Goal: Information Seeking & Learning: Learn about a topic

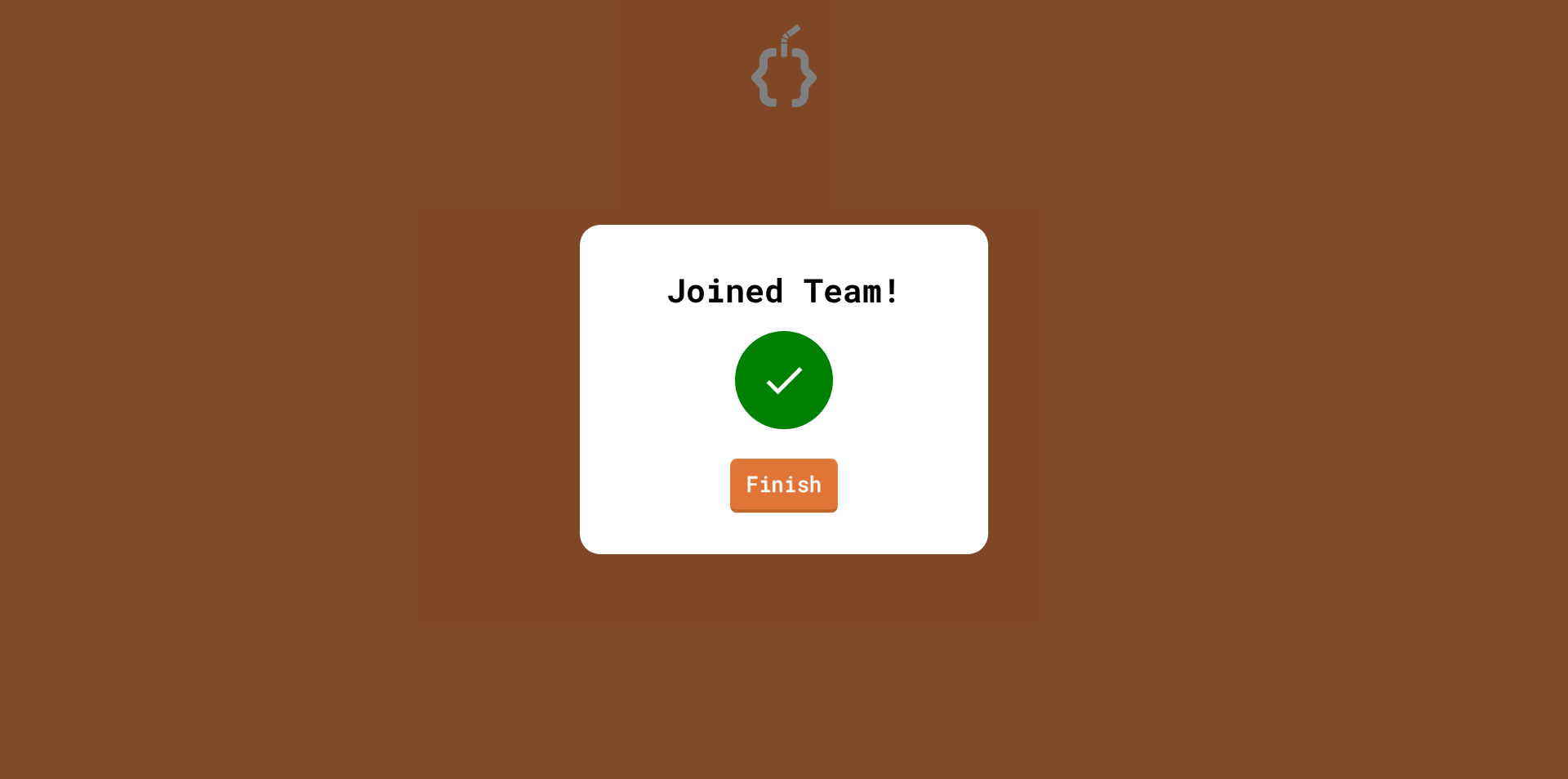
click at [797, 474] on link "Finish" at bounding box center [784, 485] width 108 height 54
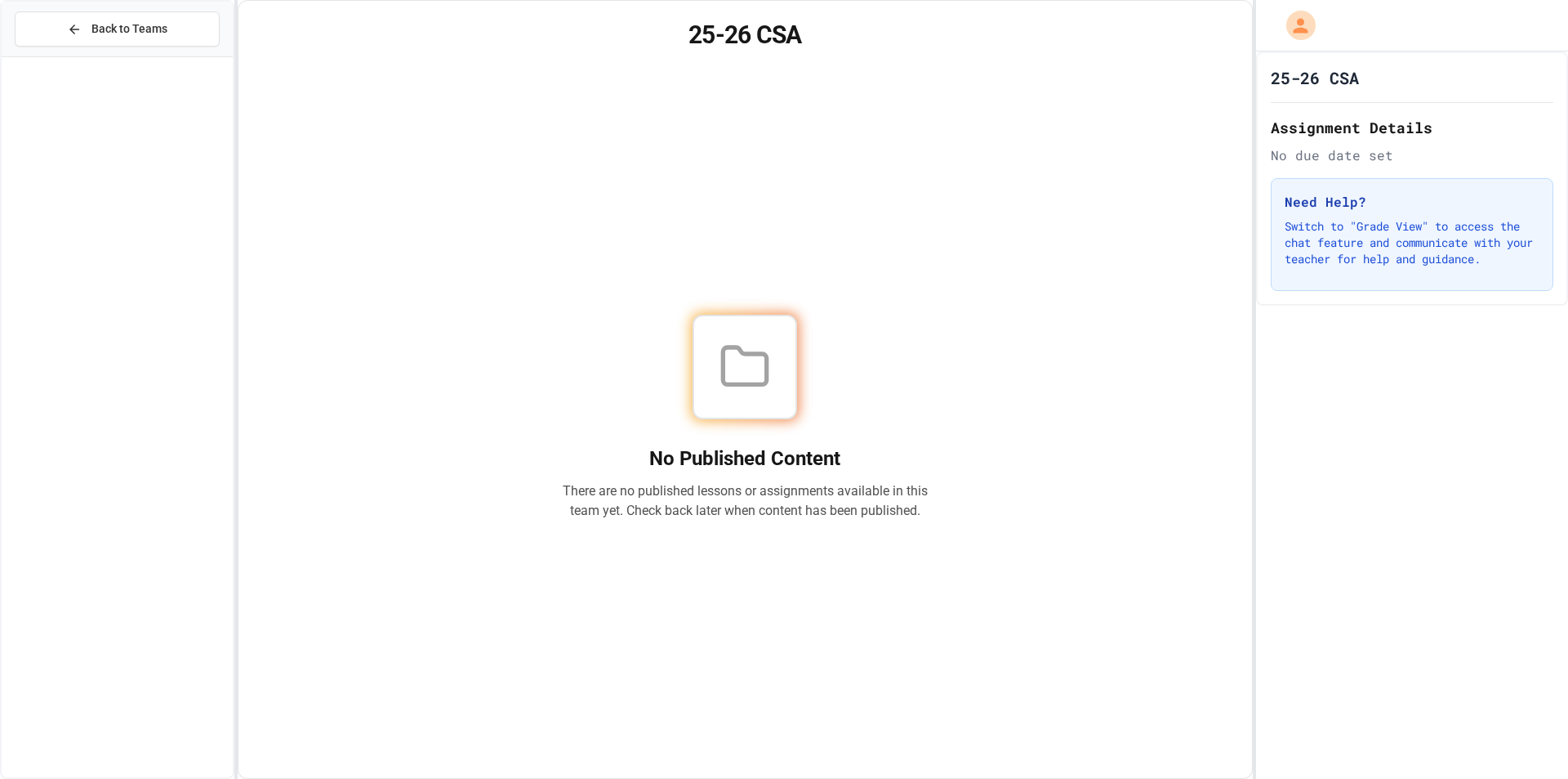
click at [1387, 86] on div "25-26 CSA" at bounding box center [1412, 77] width 283 height 23
drag, startPoint x: 1348, startPoint y: 87, endPoint x: 1342, endPoint y: 105, distance: 19.0
click at [1347, 87] on h1 "25-26 CSA" at bounding box center [1315, 77] width 88 height 23
click at [1336, 128] on h2 "Assignment Details" at bounding box center [1412, 127] width 283 height 23
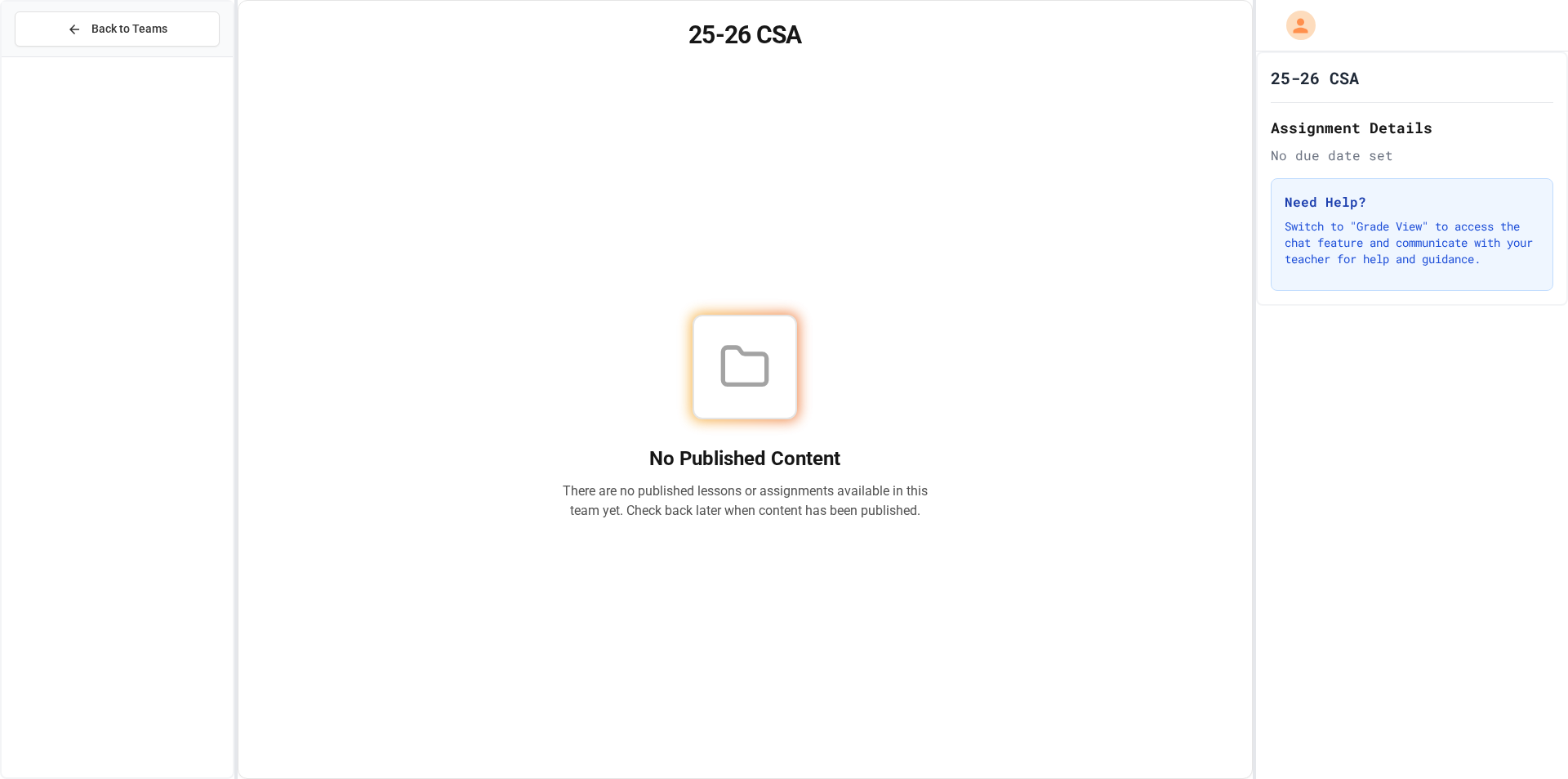
click at [1332, 166] on div "25-26 CSA Assignment Details No due date set Need Help? Switch to "Grade View" …" at bounding box center [1411, 178] width 312 height 254
click at [1326, 185] on div "Need Help? Switch to "Grade View" to access the chat feature and communicate wi…" at bounding box center [1412, 234] width 283 height 112
click at [1321, 204] on h3 "Need Help?" at bounding box center [1412, 201] width 255 height 19
click at [1296, 264] on p "Switch to "Grade View" to access the chat feature and communicate with your tea…" at bounding box center [1412, 242] width 255 height 49
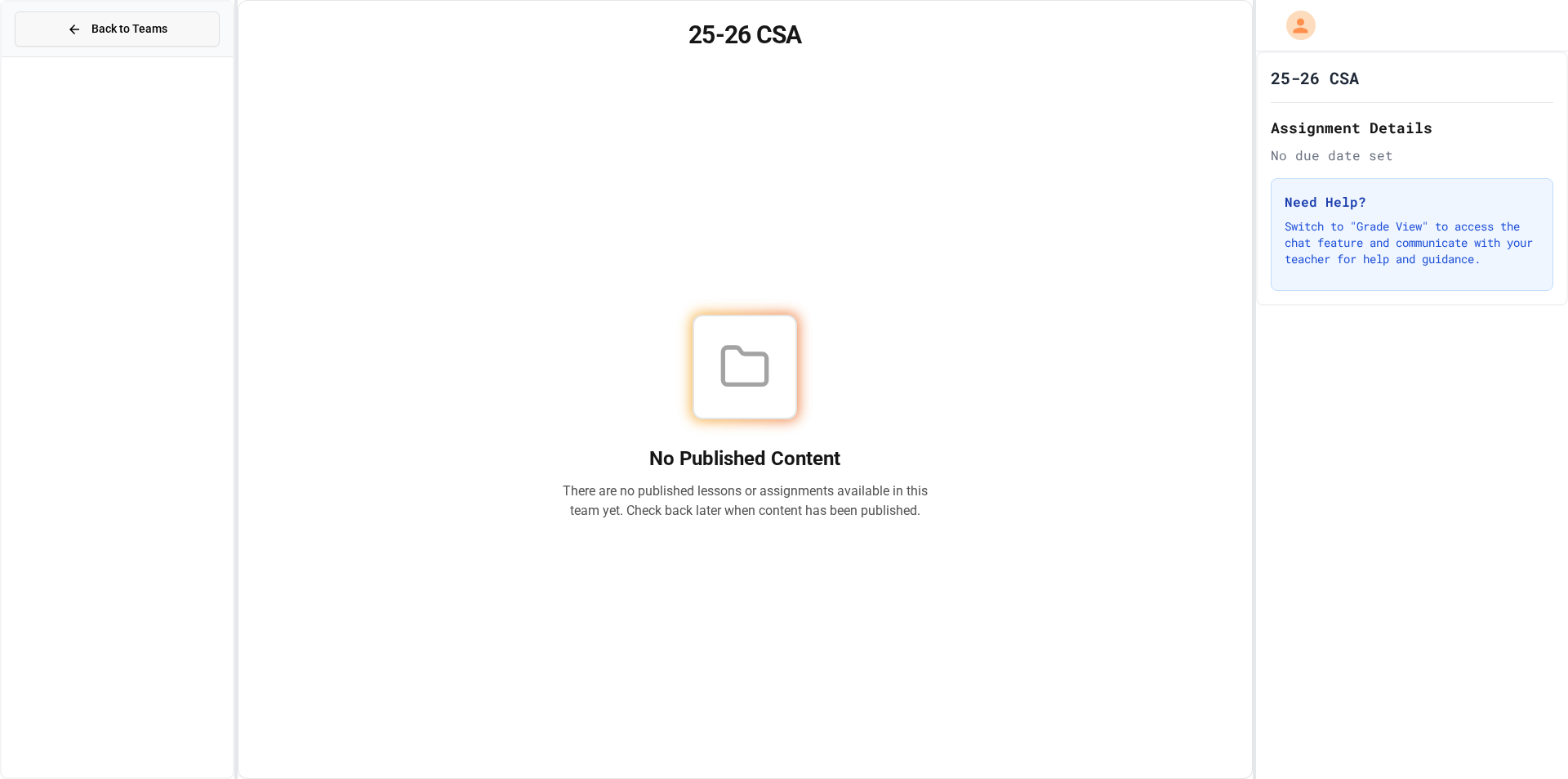
click at [101, 19] on button "Back to Teams" at bounding box center [117, 30] width 205 height 35
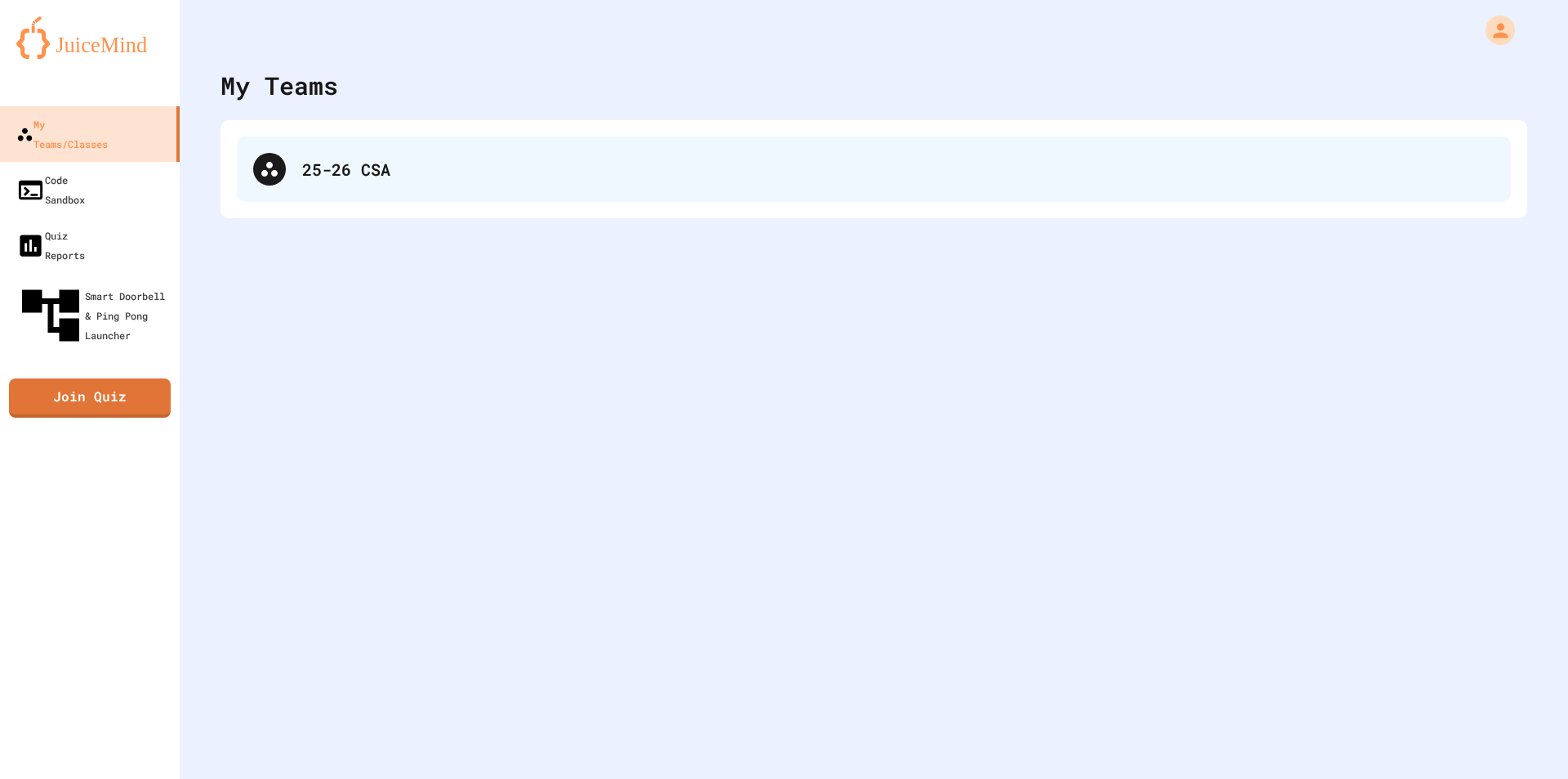
click at [334, 172] on div "25-26 CSA" at bounding box center [898, 169] width 1192 height 25
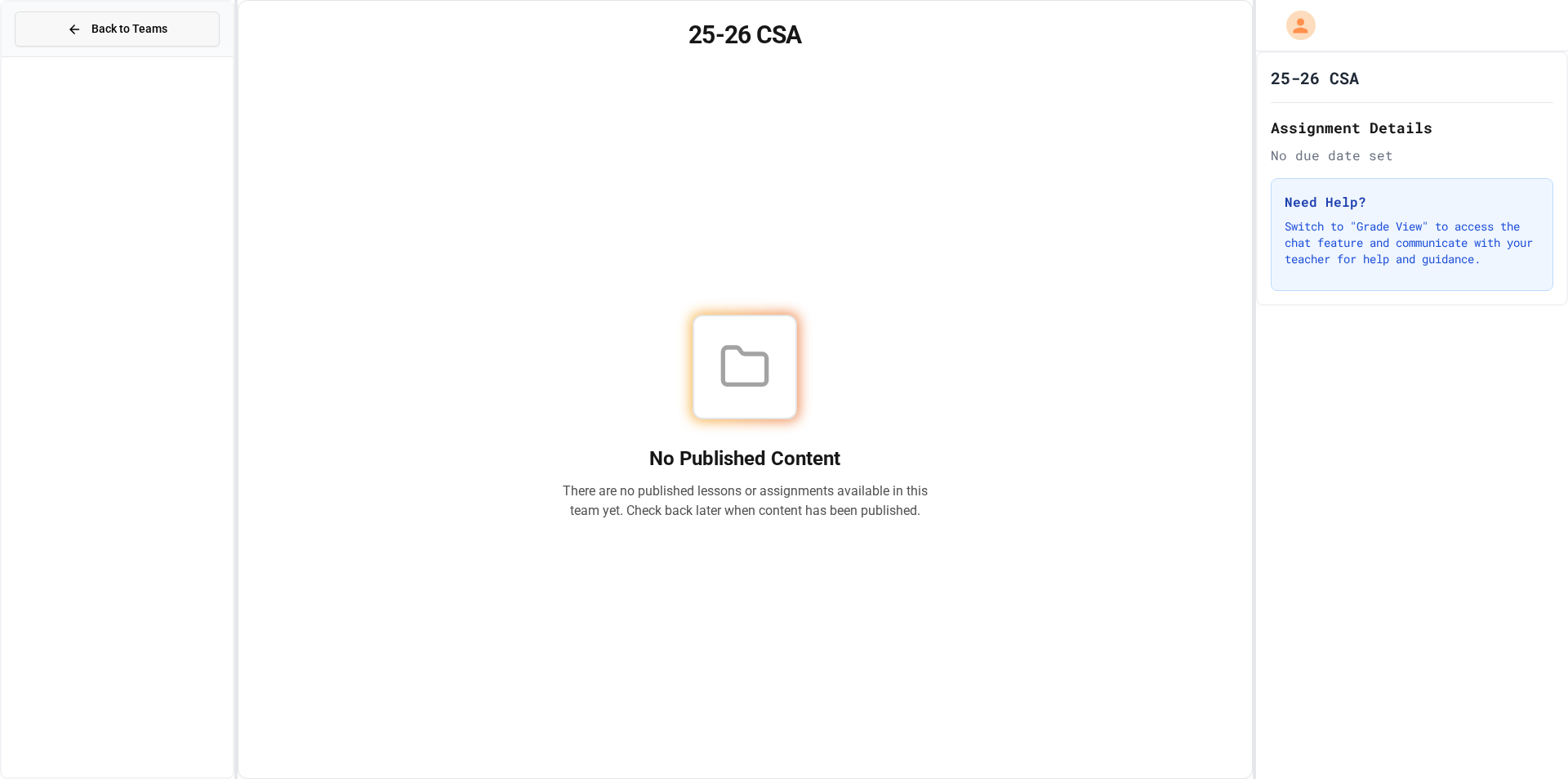
click at [169, 24] on button "Back to Teams" at bounding box center [117, 30] width 205 height 35
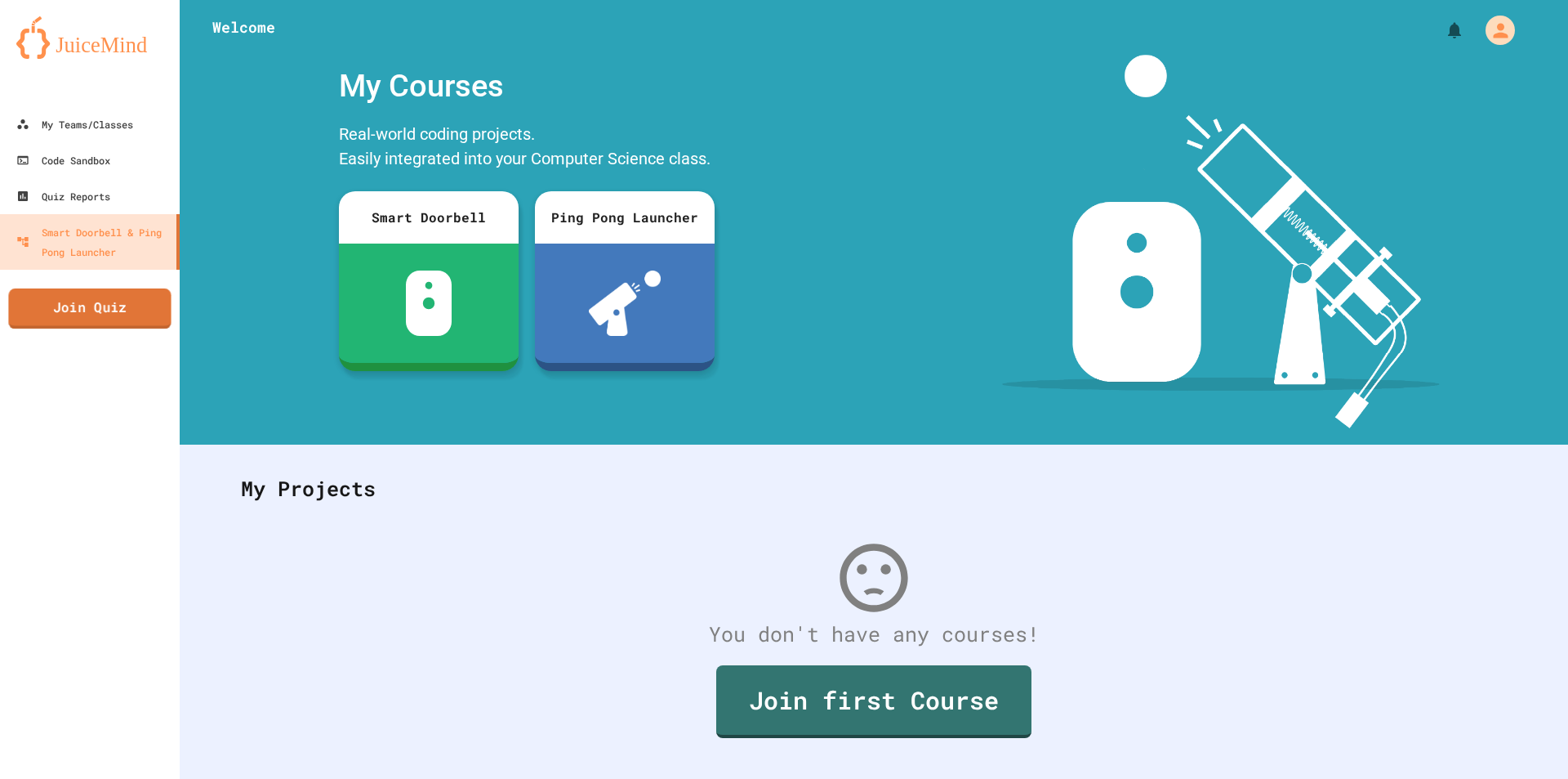
click at [113, 304] on link "Join Quiz" at bounding box center [90, 308] width 162 height 41
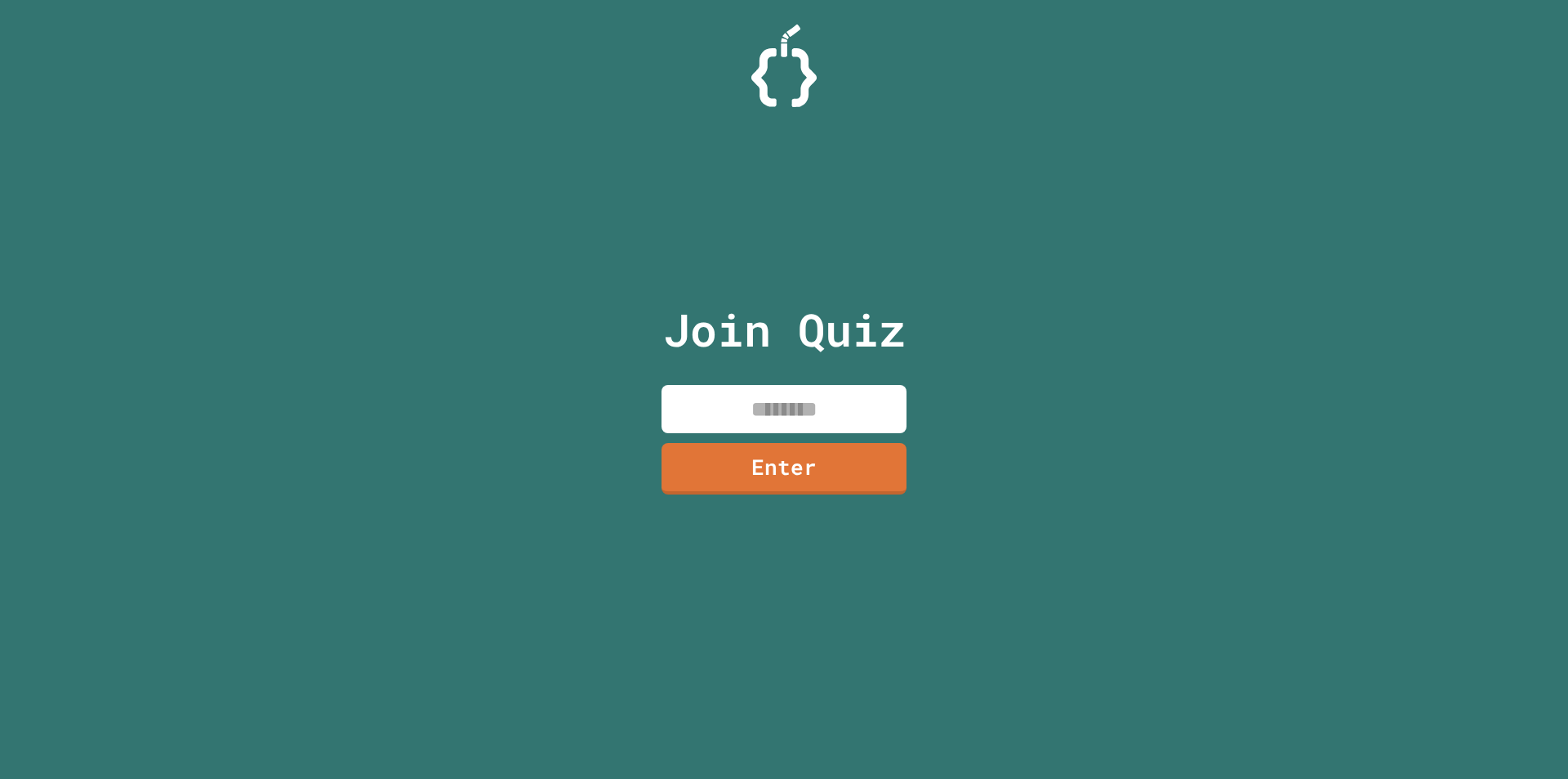
click at [784, 411] on input at bounding box center [784, 408] width 245 height 48
type input "********"
click at [819, 453] on link "Enter" at bounding box center [784, 466] width 222 height 54
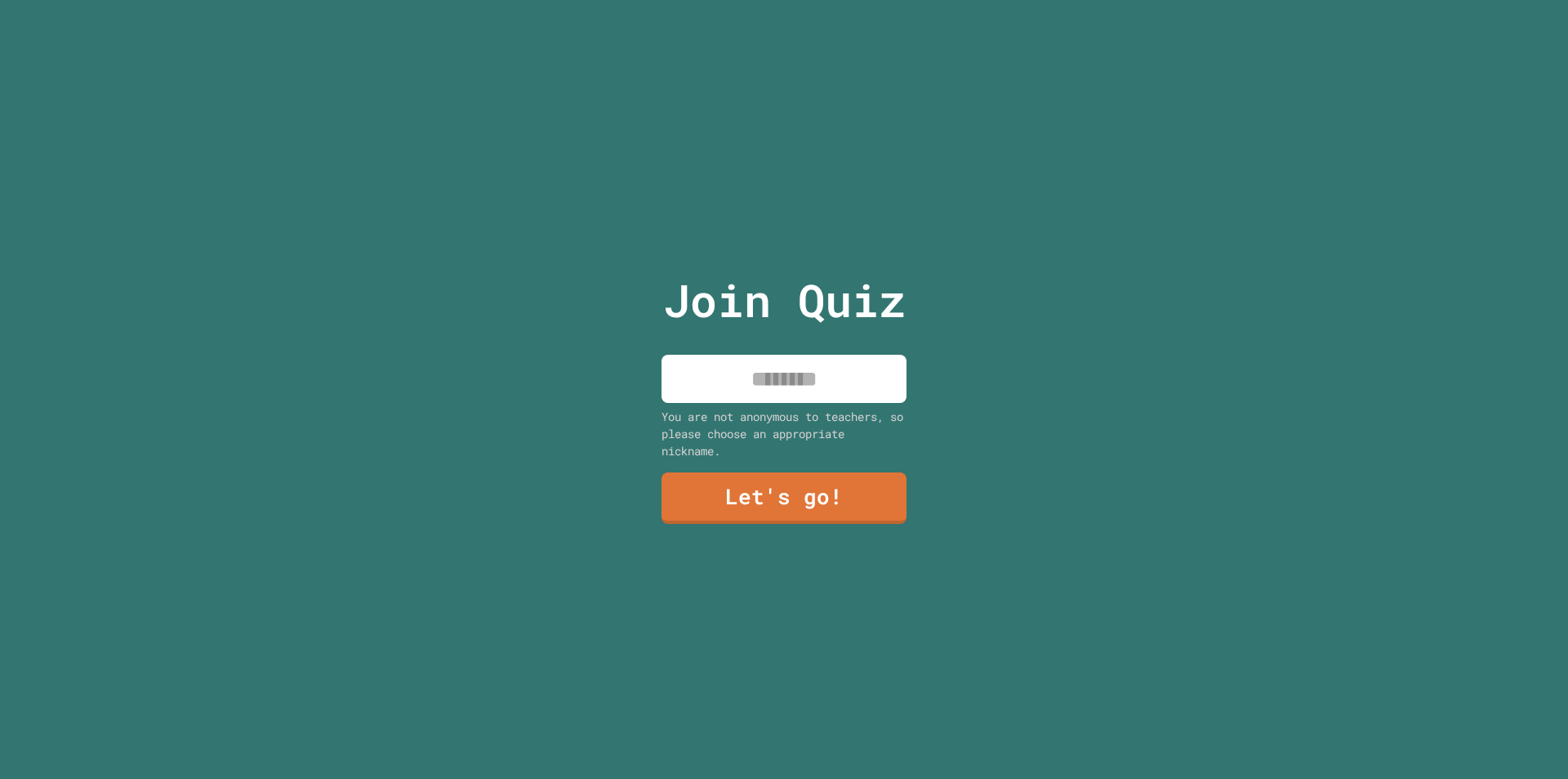
click at [789, 370] on input at bounding box center [784, 379] width 245 height 48
type input "*******"
click at [819, 527] on div "Join Quiz ******* You are not anonymous to teachers, so please choose an approp…" at bounding box center [784, 390] width 275 height 779
click at [818, 507] on link "Let's go!" at bounding box center [784, 498] width 247 height 52
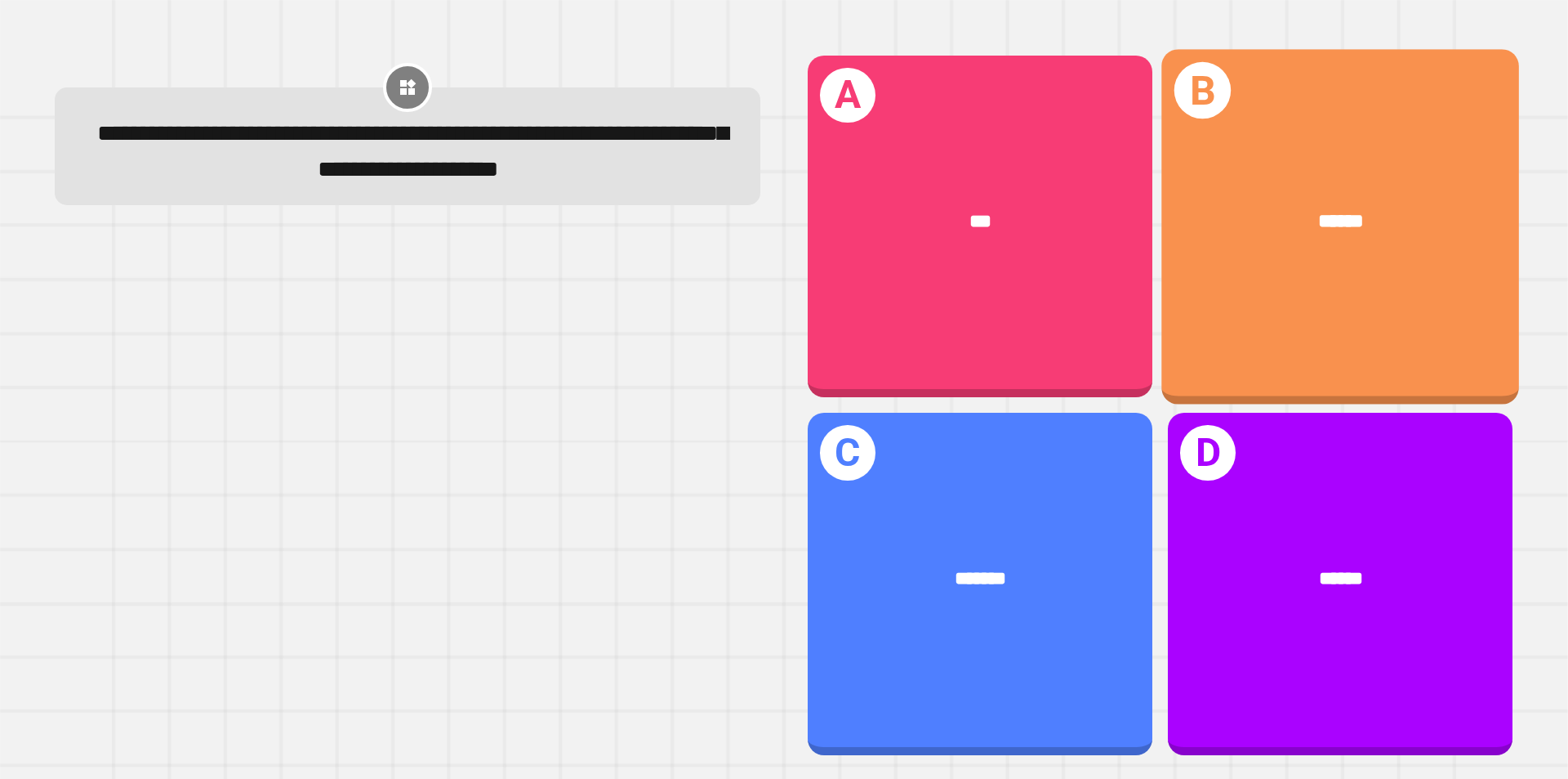
click at [1280, 286] on div "B ******" at bounding box center [1341, 226] width 358 height 355
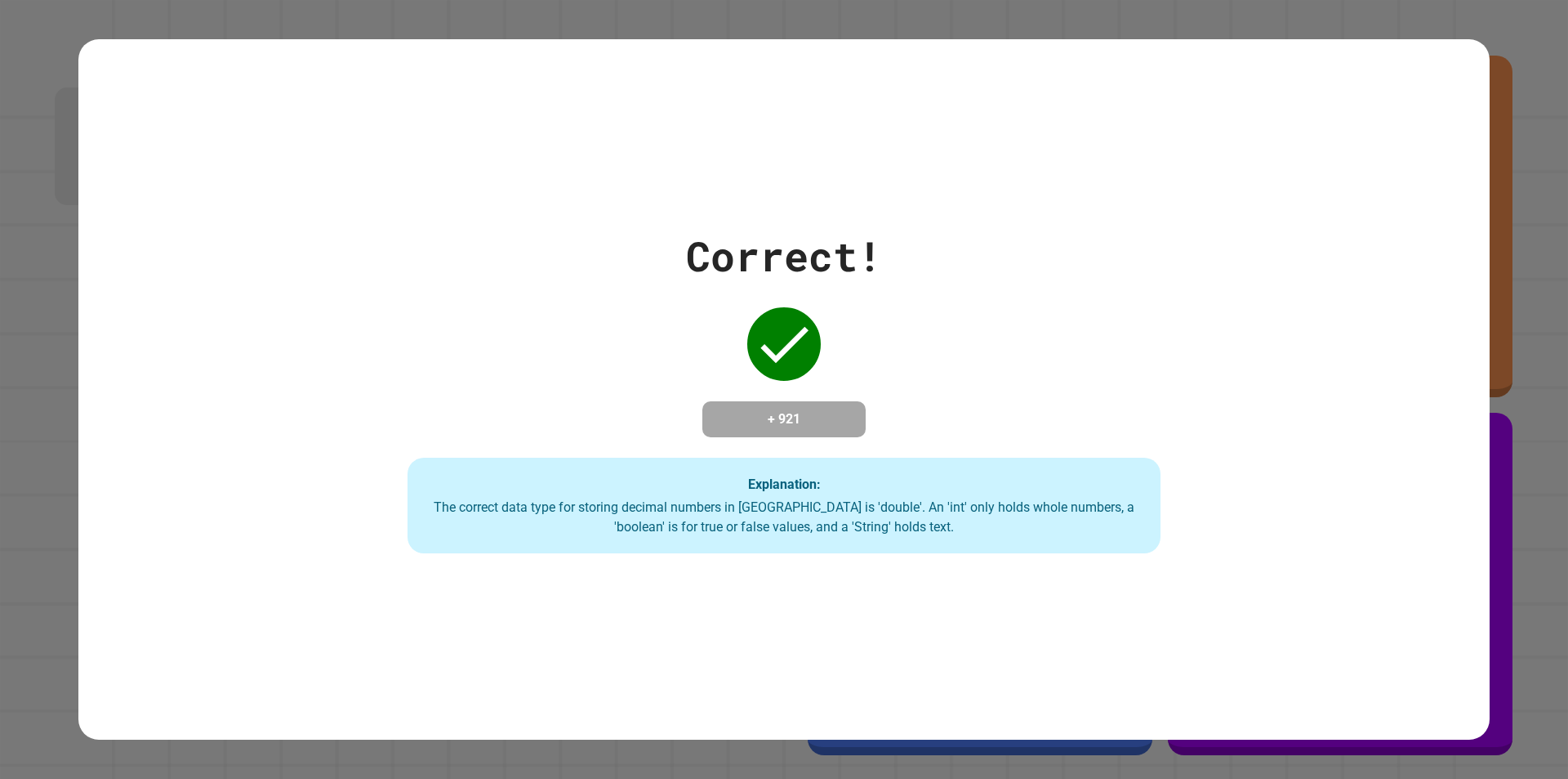
click at [779, 334] on icon at bounding box center [784, 345] width 48 height 37
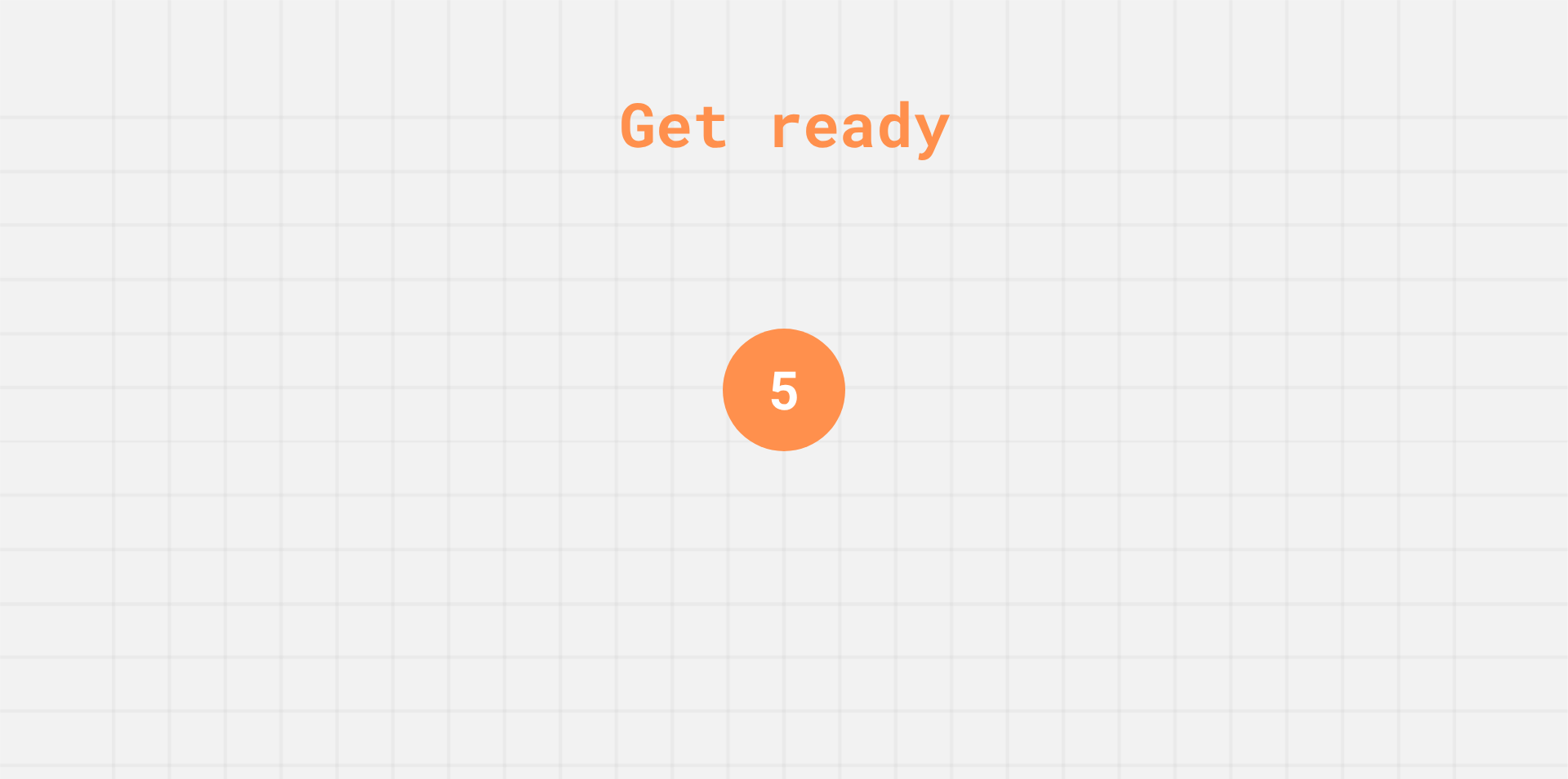
click at [534, 446] on div "Get ready 5" at bounding box center [784, 390] width 1568 height 779
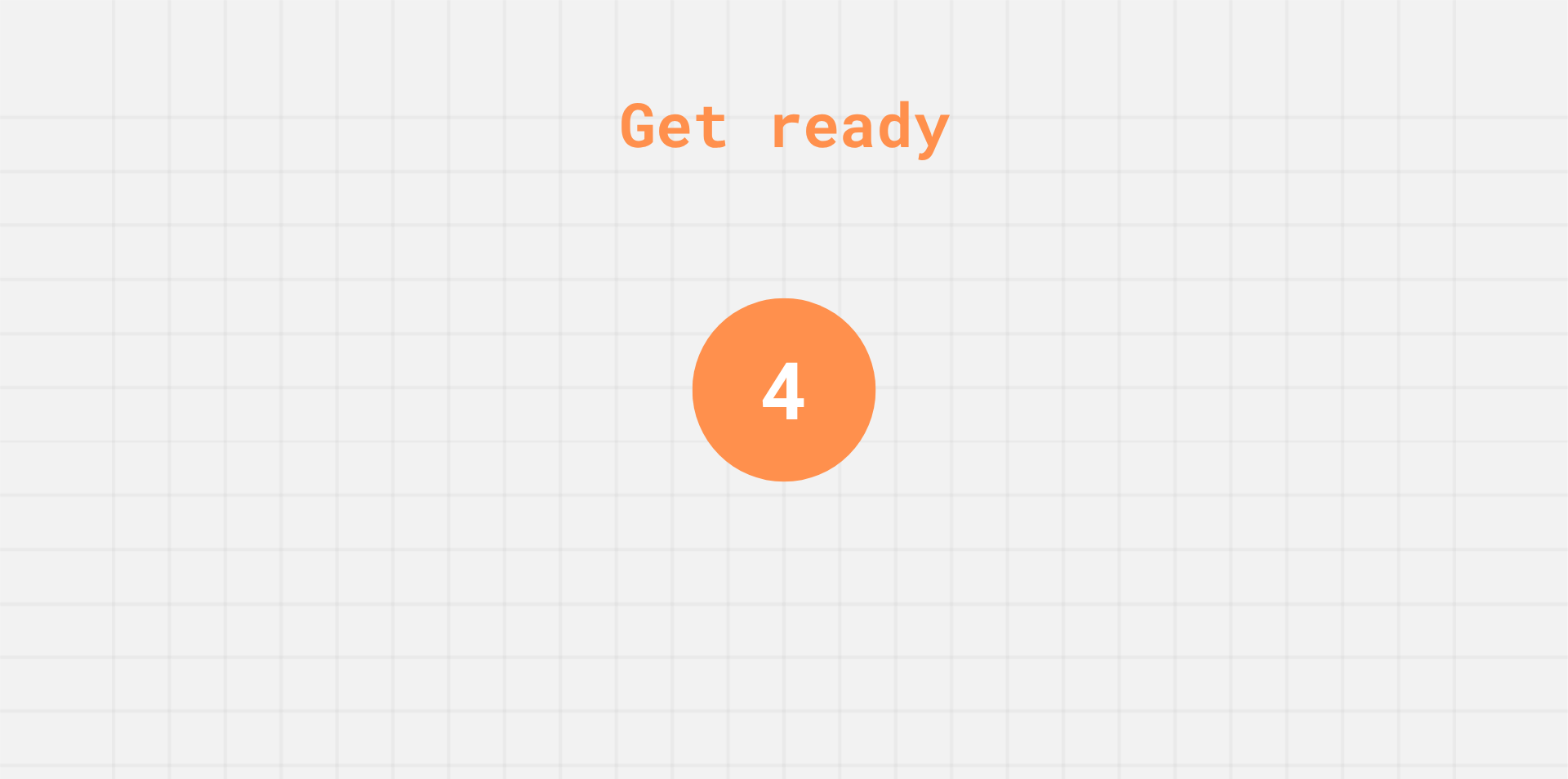
click at [682, 341] on div "Get ready 4" at bounding box center [784, 390] width 1568 height 779
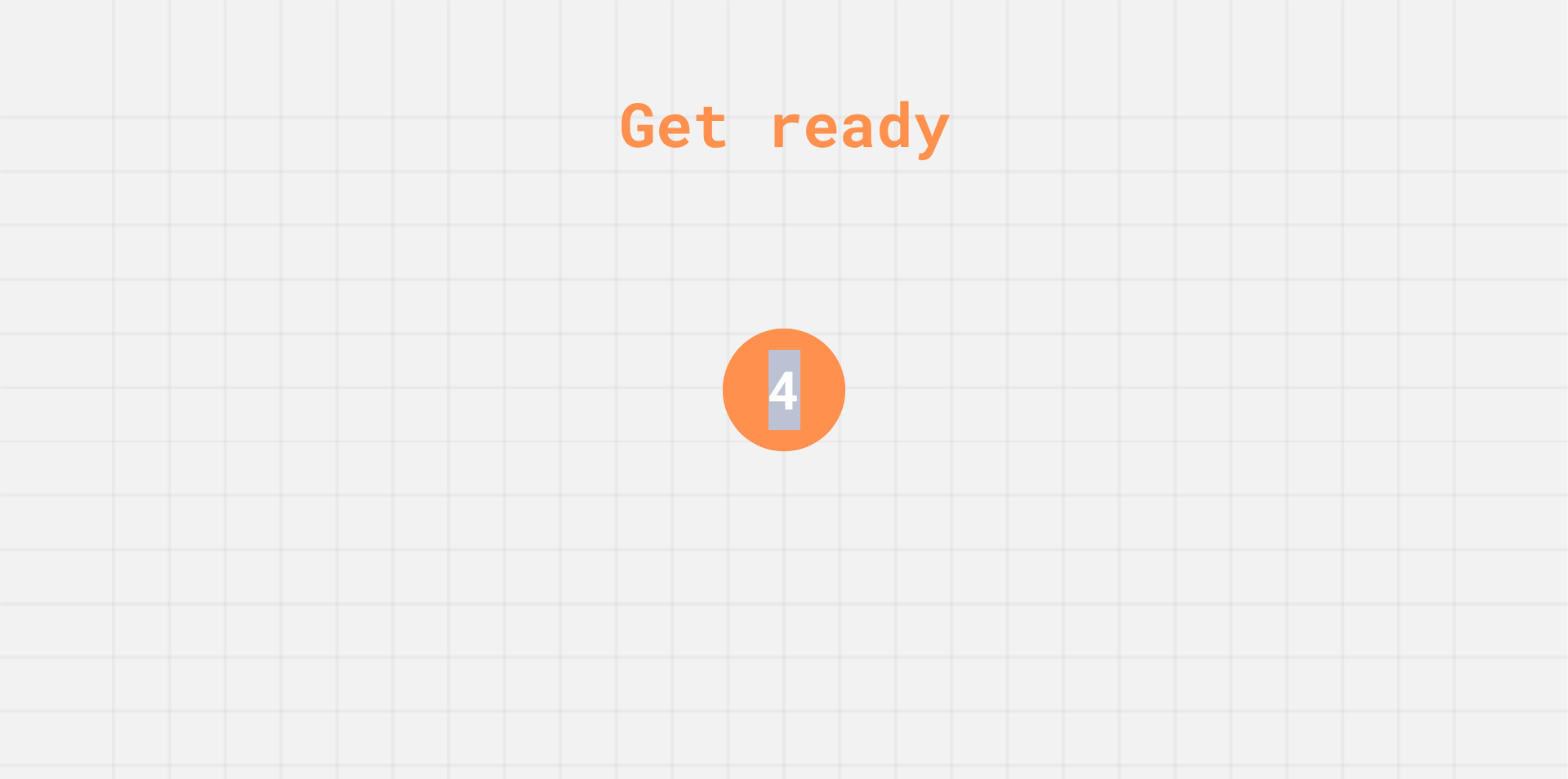
click at [682, 341] on div "Get ready 4" at bounding box center [784, 390] width 1568 height 779
click at [686, 344] on div "Get ready 3" at bounding box center [784, 390] width 1568 height 779
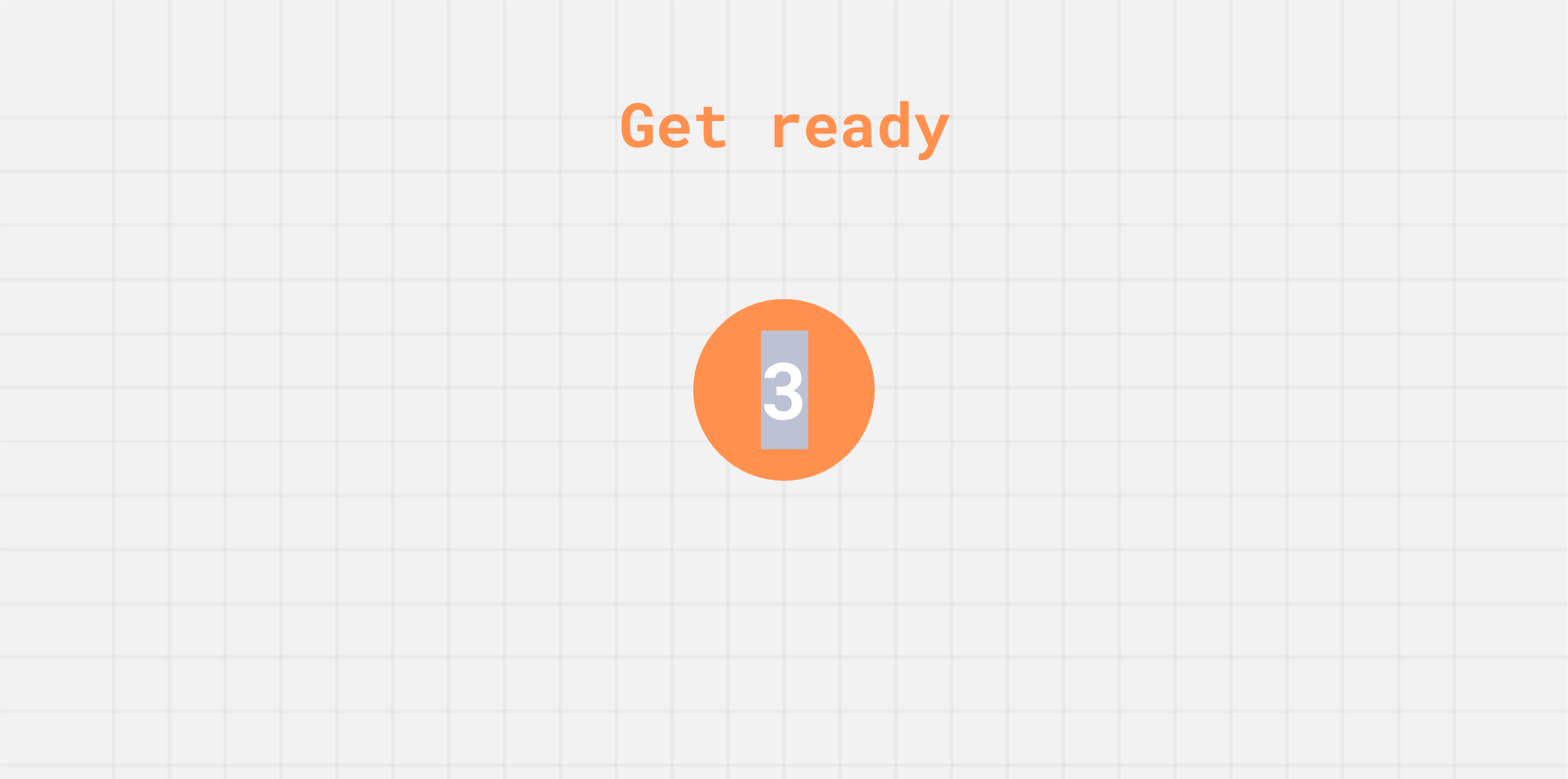
click at [686, 344] on div "Get ready 3" at bounding box center [784, 390] width 1568 height 779
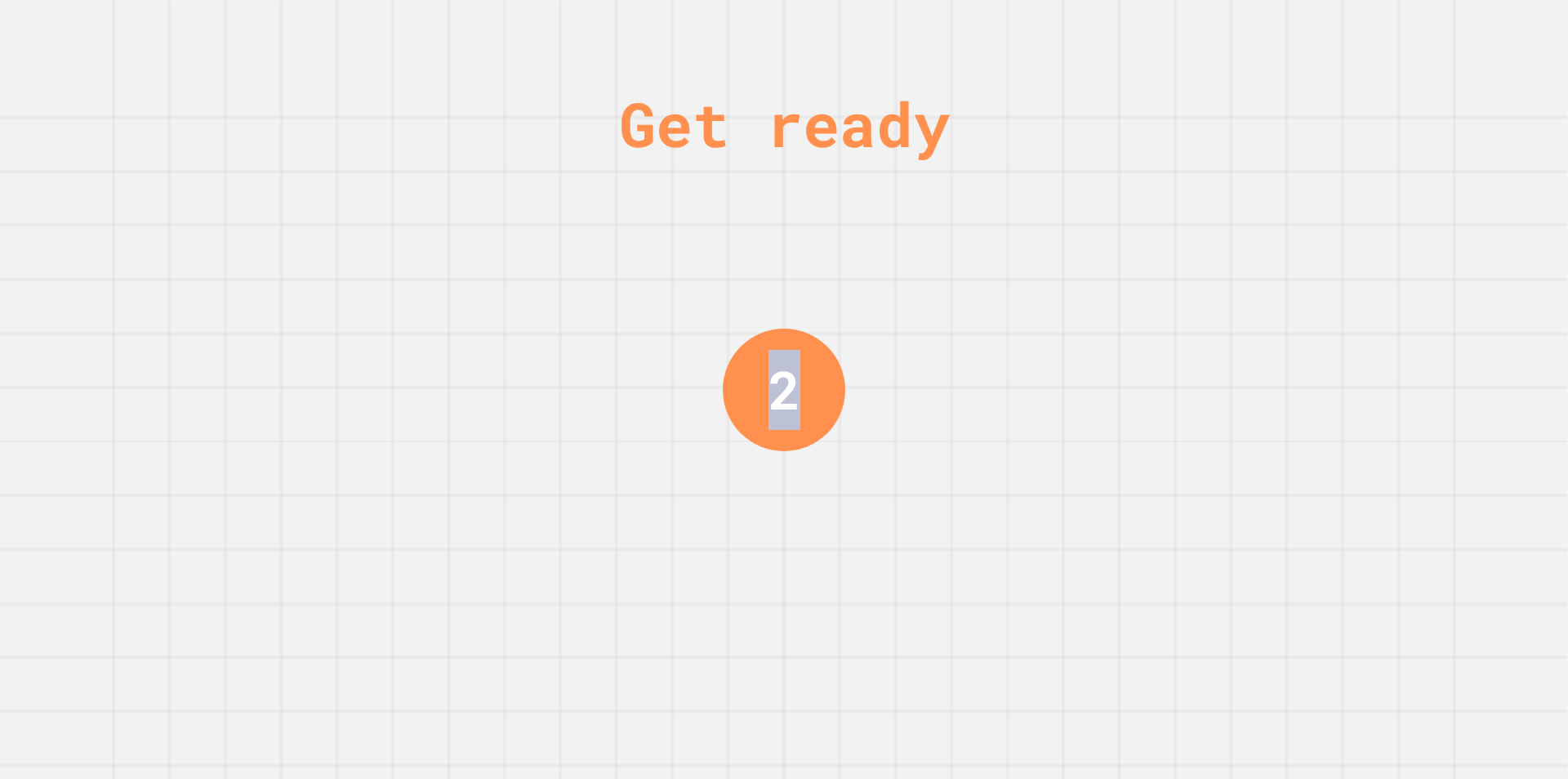
click at [686, 344] on div "Get ready 2" at bounding box center [784, 390] width 1568 height 779
click at [890, 438] on div "Get ready 1" at bounding box center [784, 390] width 1568 height 779
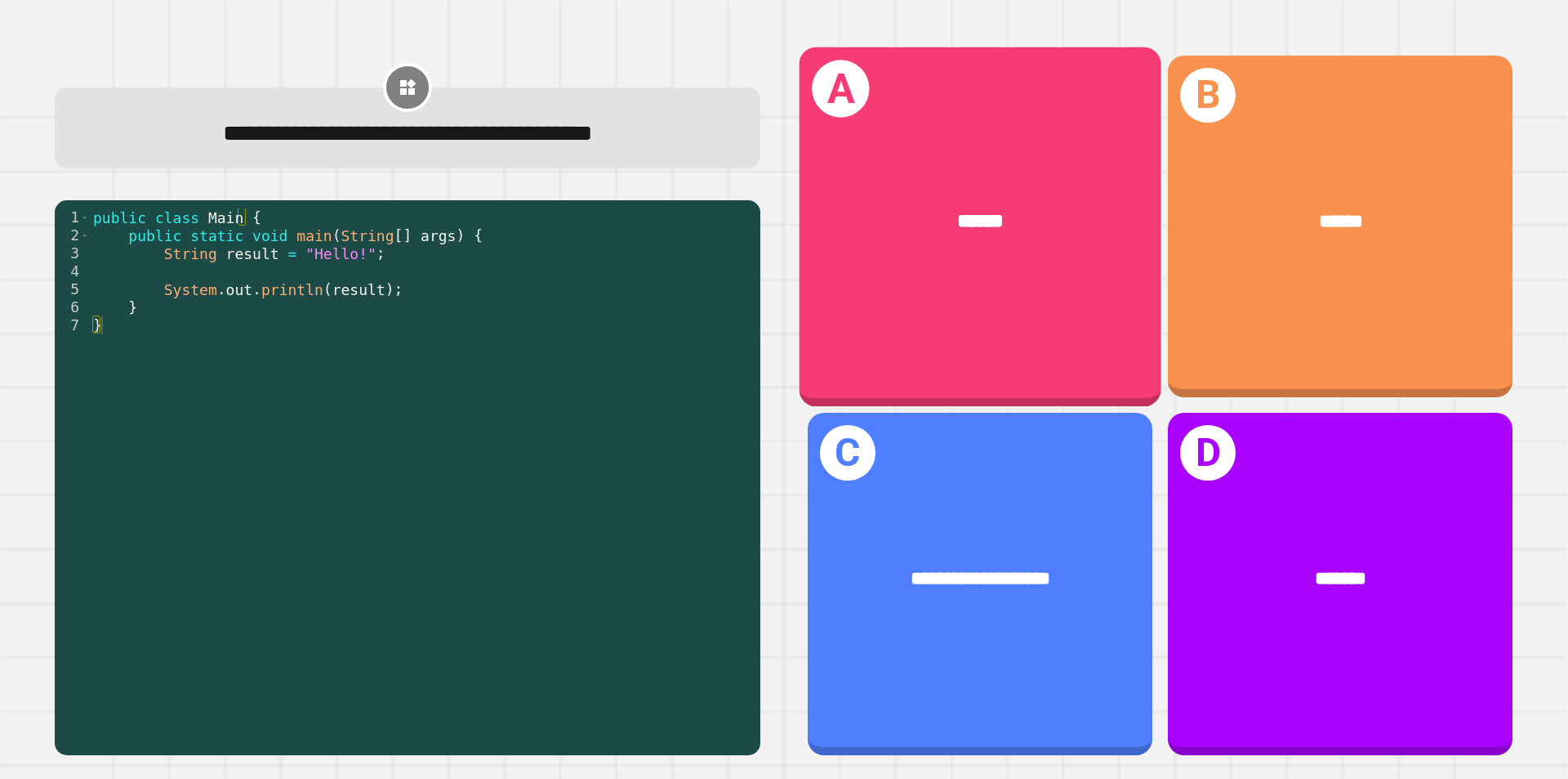
click at [1016, 235] on div "******" at bounding box center [980, 221] width 361 height 110
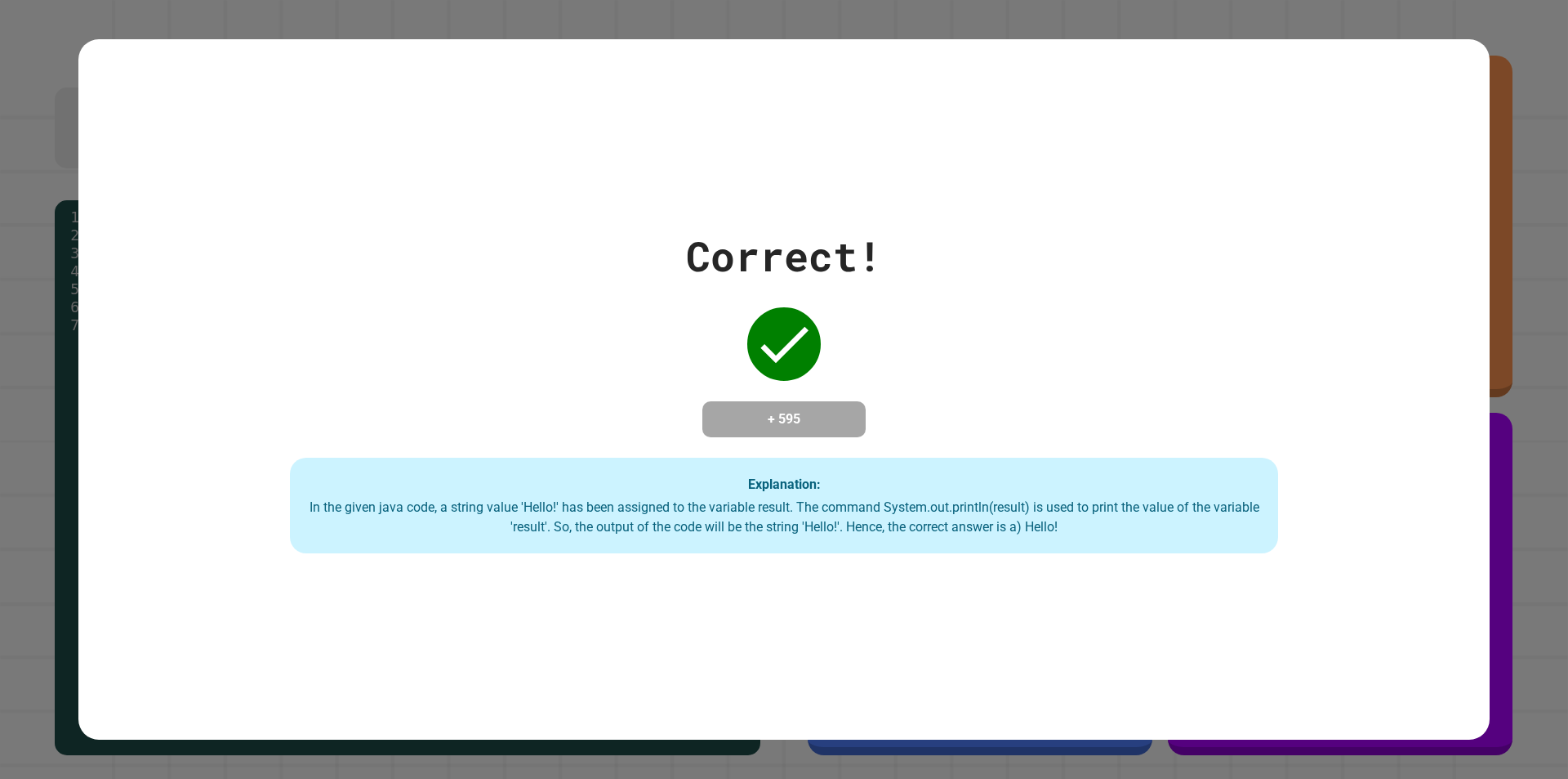
click at [1168, 462] on div "Explanation: In the given java code, a string value 'Hello!' has been assigned …" at bounding box center [784, 505] width 988 height 96
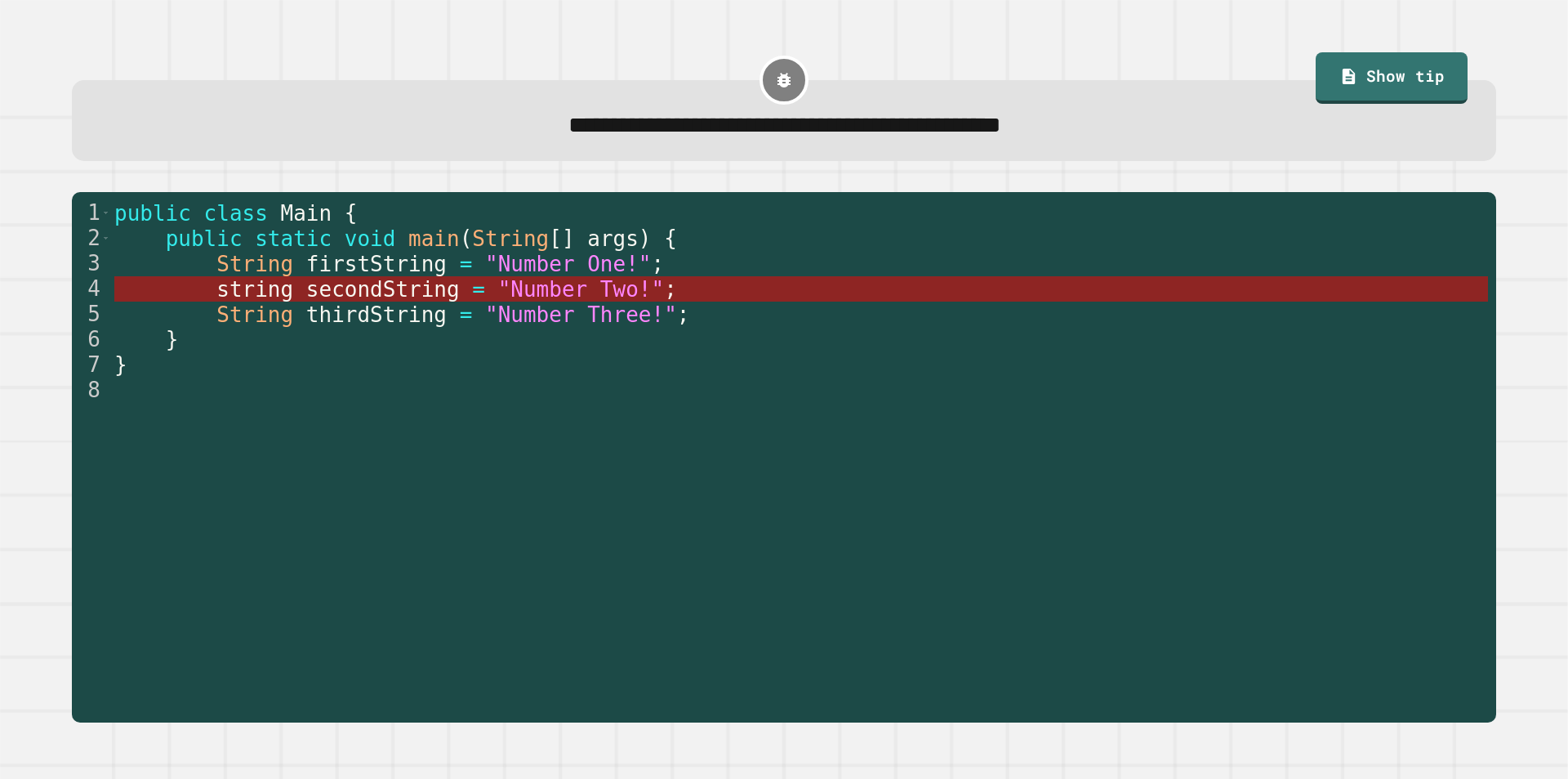
click at [306, 291] on span "secondString" at bounding box center [383, 289] width 154 height 25
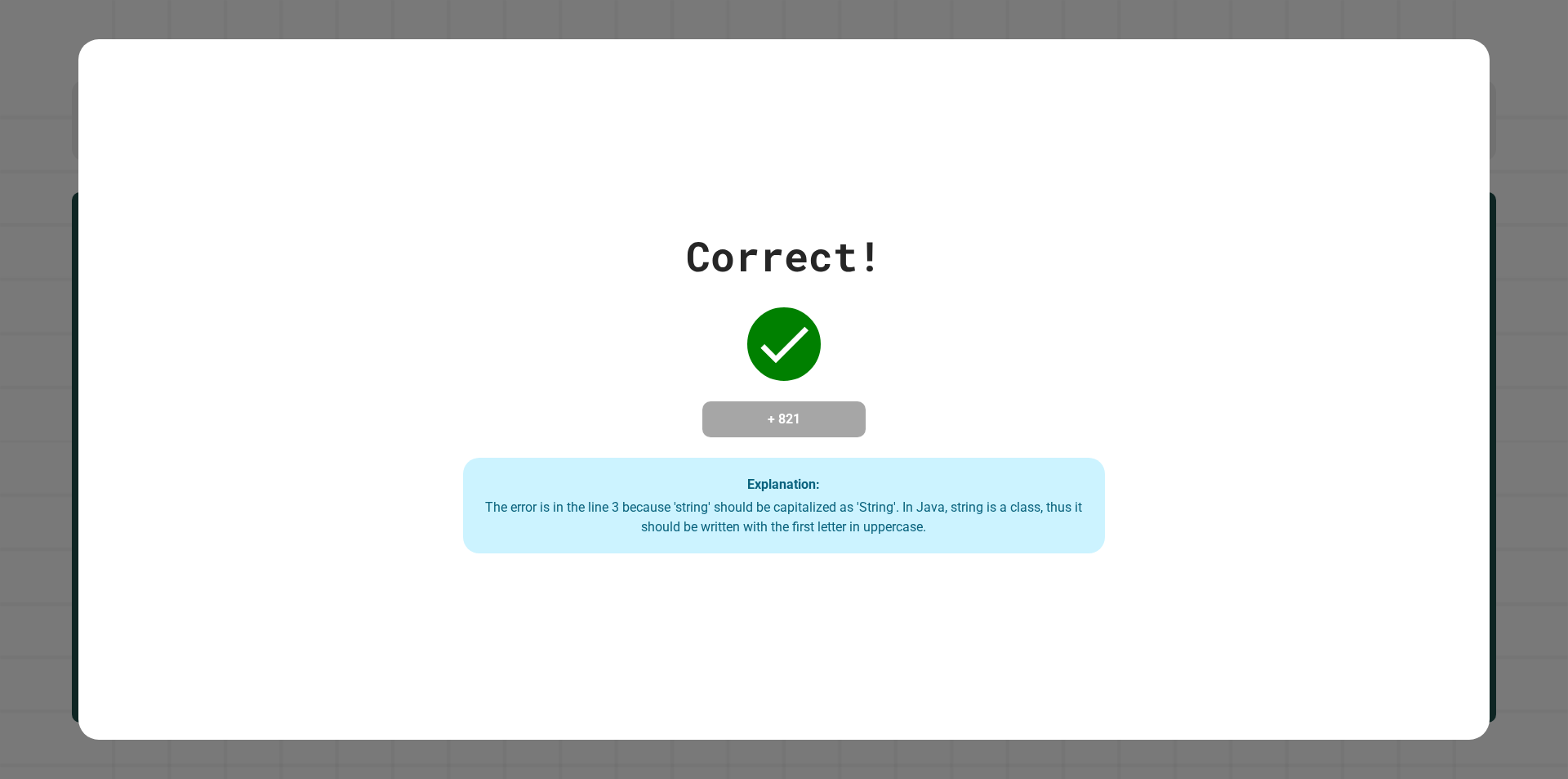
click at [596, 444] on div "Correct! + 821 Explanation: The error is in the line 3 because 'string' should …" at bounding box center [784, 390] width 918 height 329
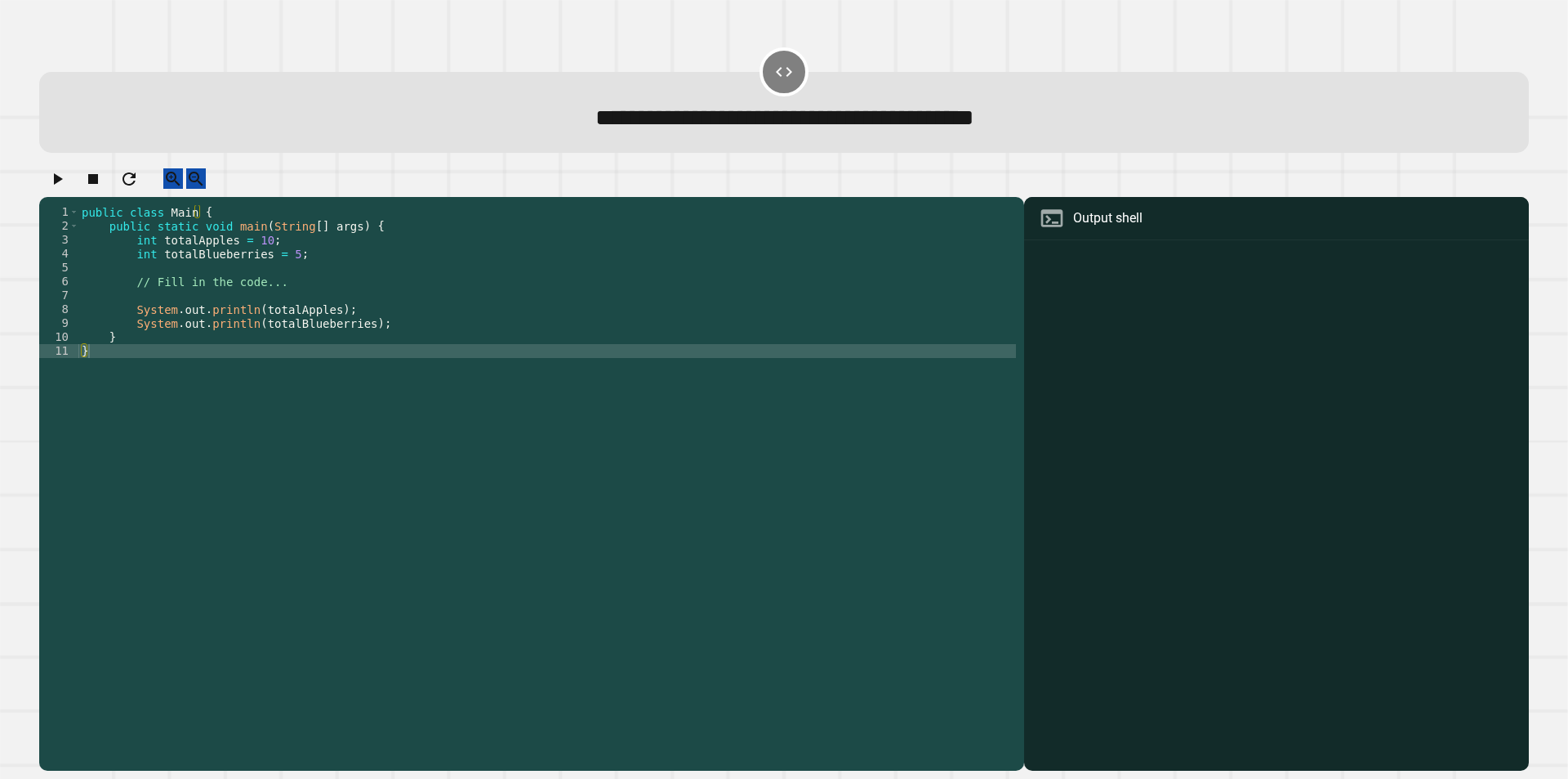
click at [282, 278] on div "public class Main { public static void main ( String [ ] args ) { int totalAppl…" at bounding box center [547, 469] width 937 height 528
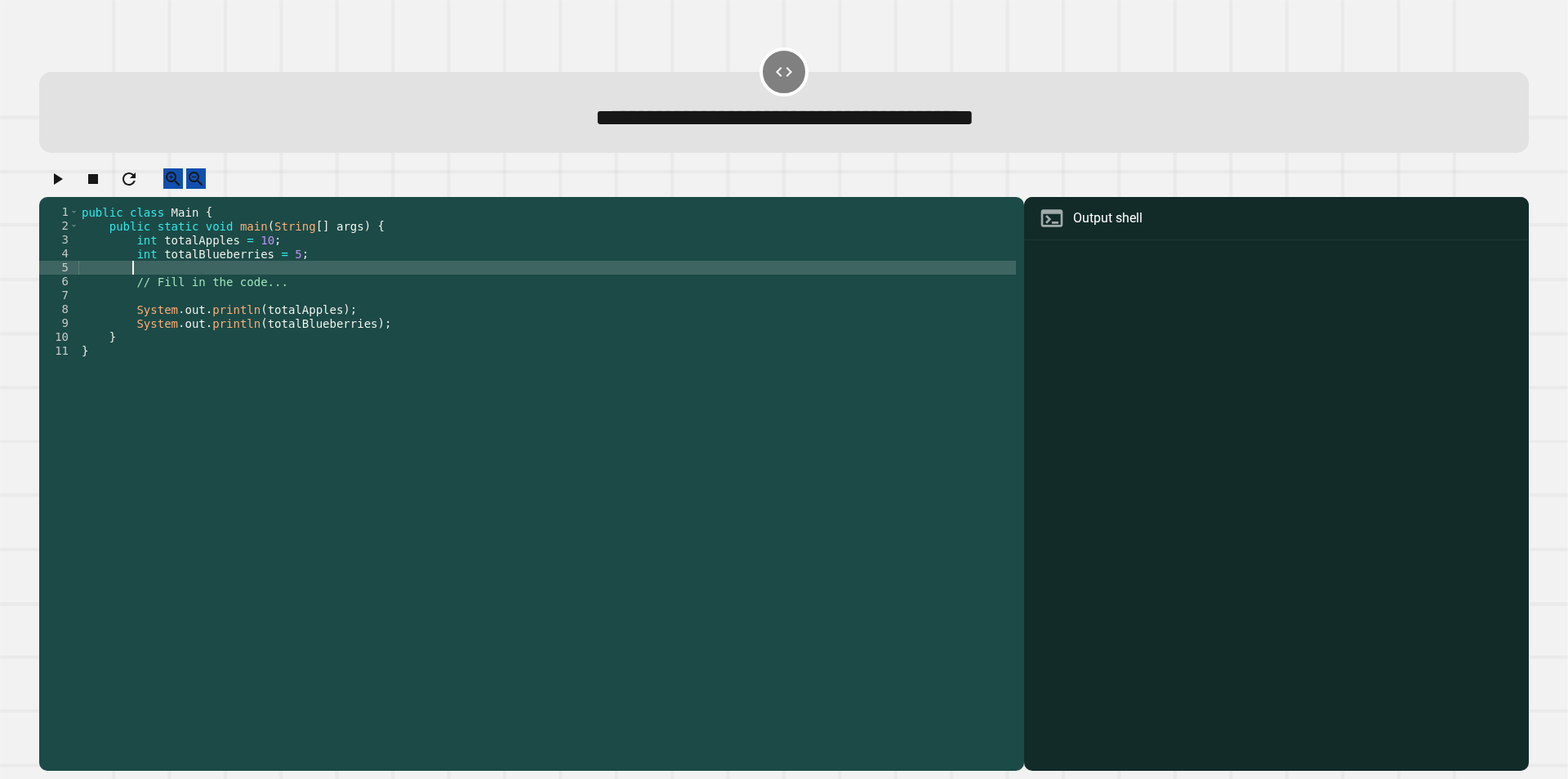
click at [281, 270] on div "public class Main { public static void main ( String [ ] args ) { int totalAppl…" at bounding box center [547, 469] width 937 height 528
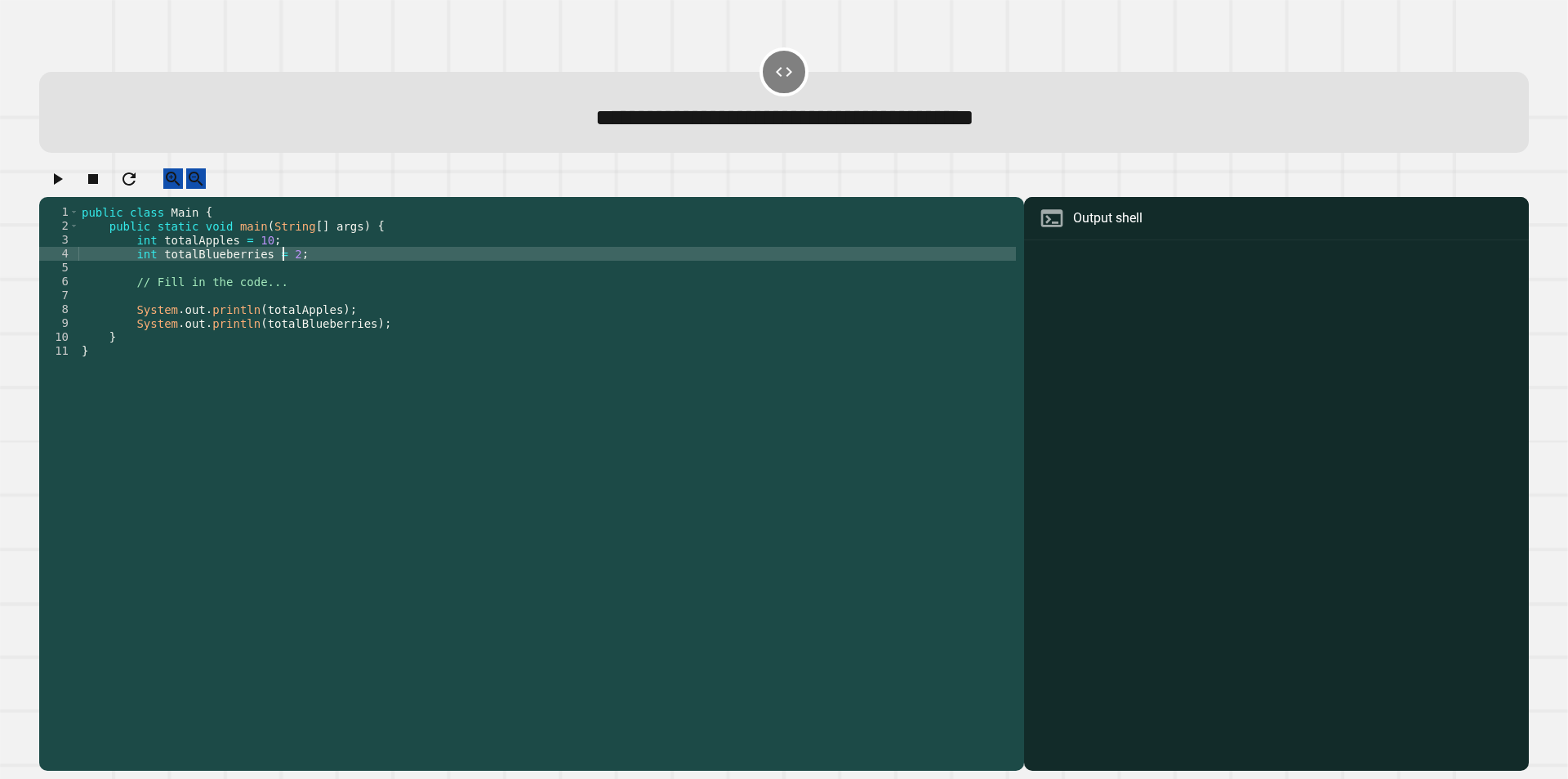
scroll to position [0, 14]
type textarea "**********"
click at [50, 185] on button "button" at bounding box center [57, 178] width 19 height 20
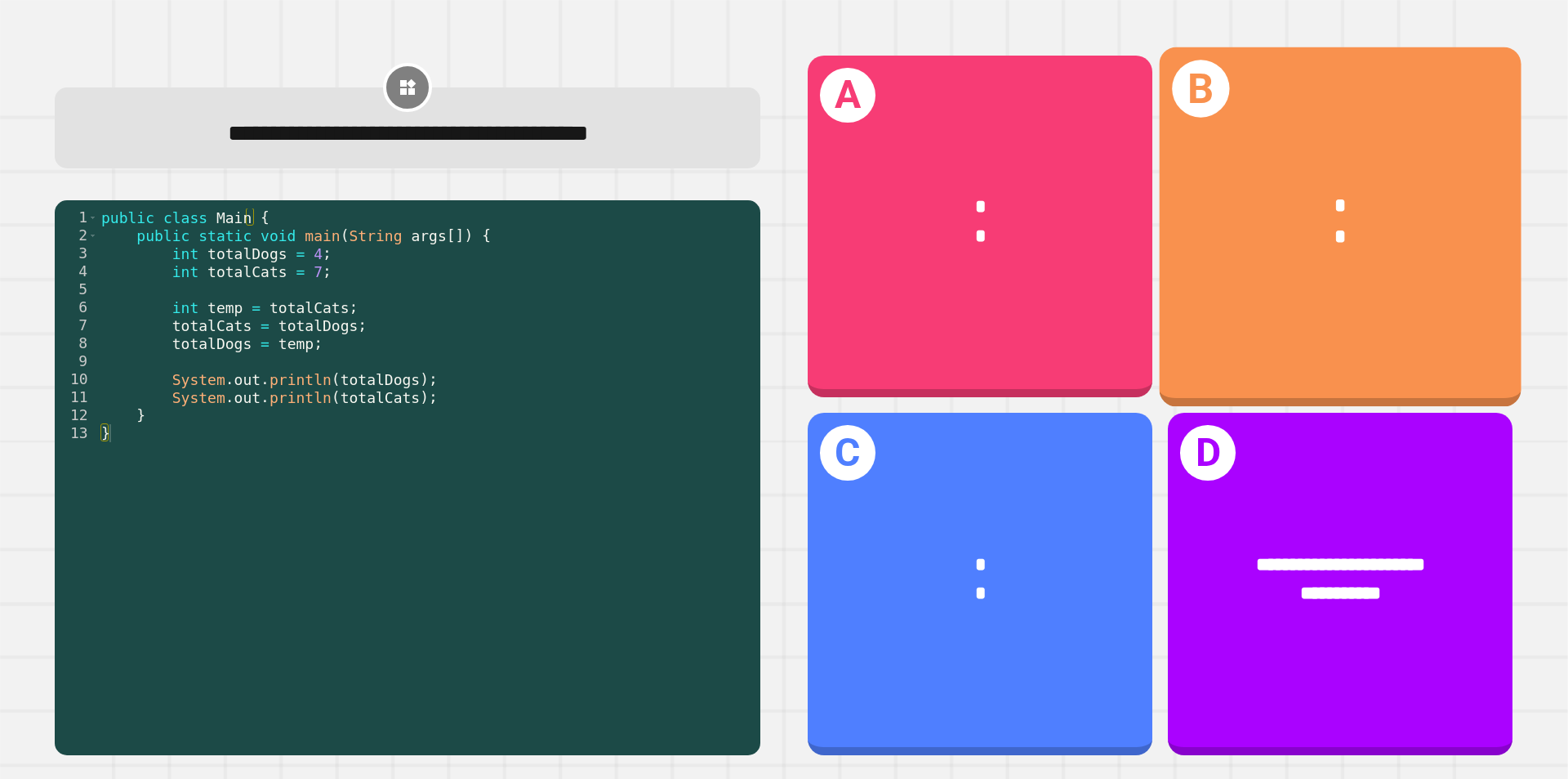
click at [1255, 152] on div "* *" at bounding box center [1340, 222] width 361 height 140
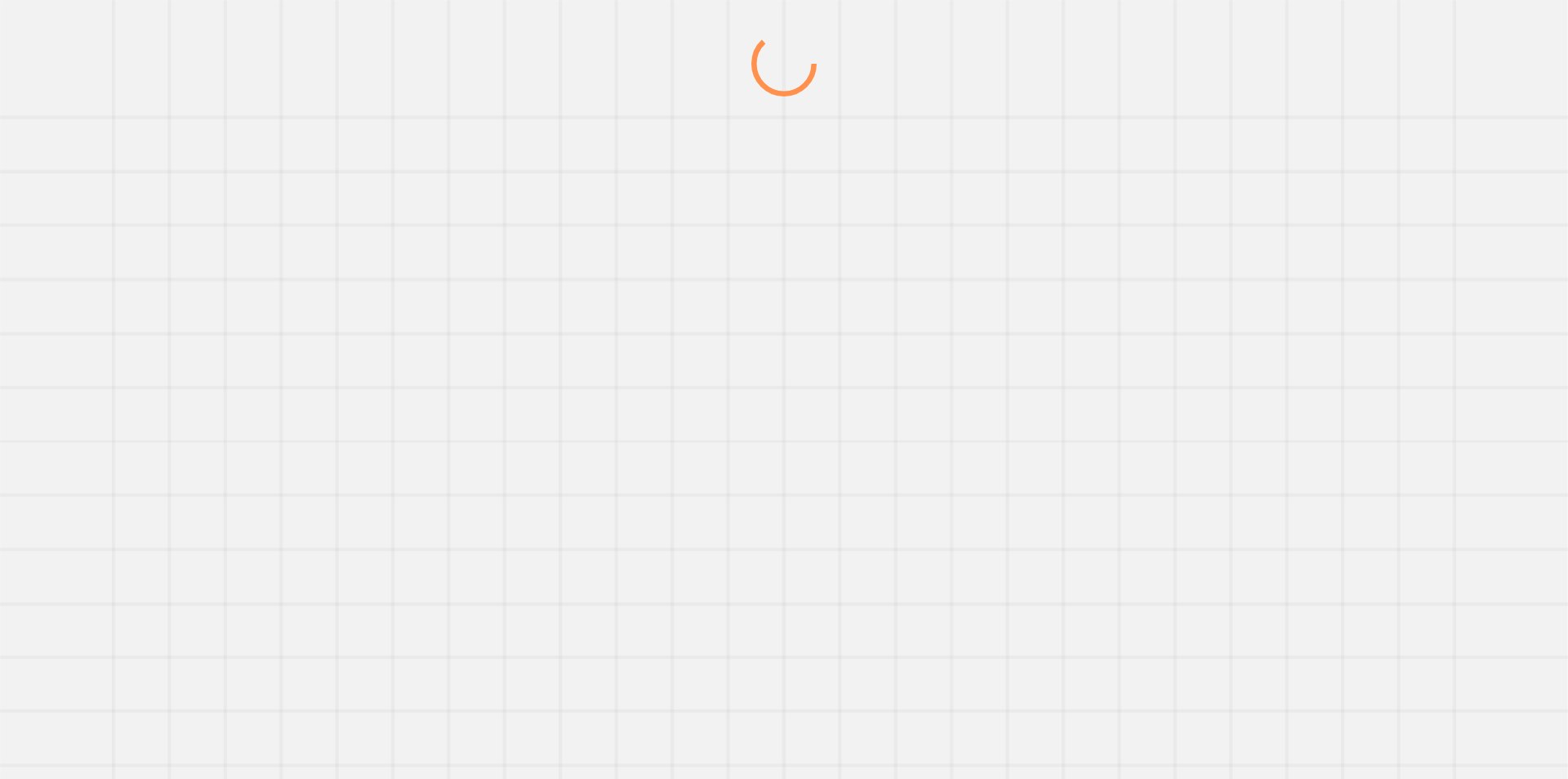
click at [1254, 145] on div at bounding box center [784, 405] width 1505 height 748
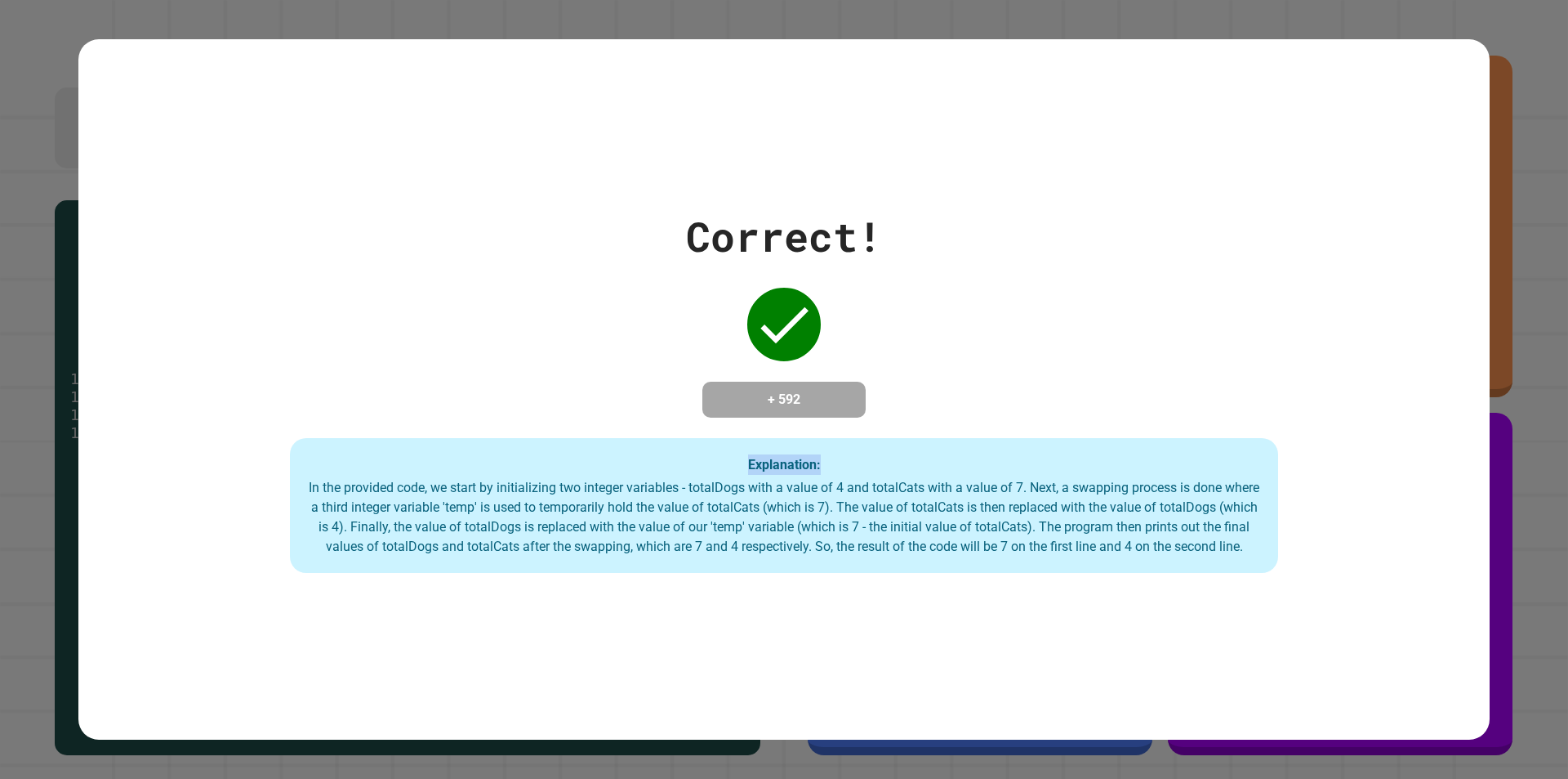
click at [1253, 144] on div "Correct! + 592 Explanation: In the provided code, we start by initializing two …" at bounding box center [784, 390] width 1411 height 701
click at [1149, 264] on div "Correct! + 592 Explanation: In the provided code, we start by initializing two …" at bounding box center [784, 390] width 1411 height 368
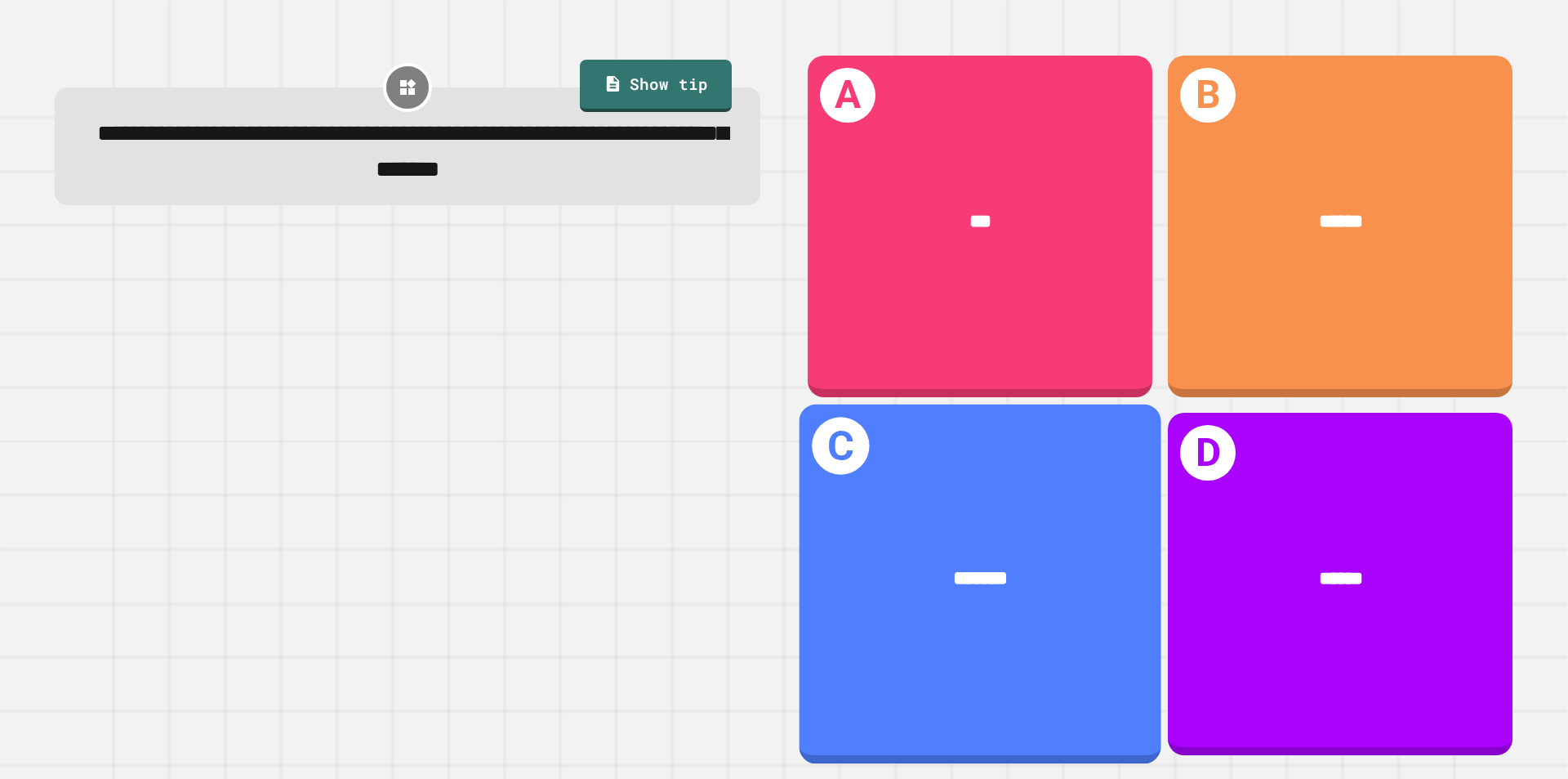
click at [853, 591] on div "*******" at bounding box center [980, 580] width 361 height 110
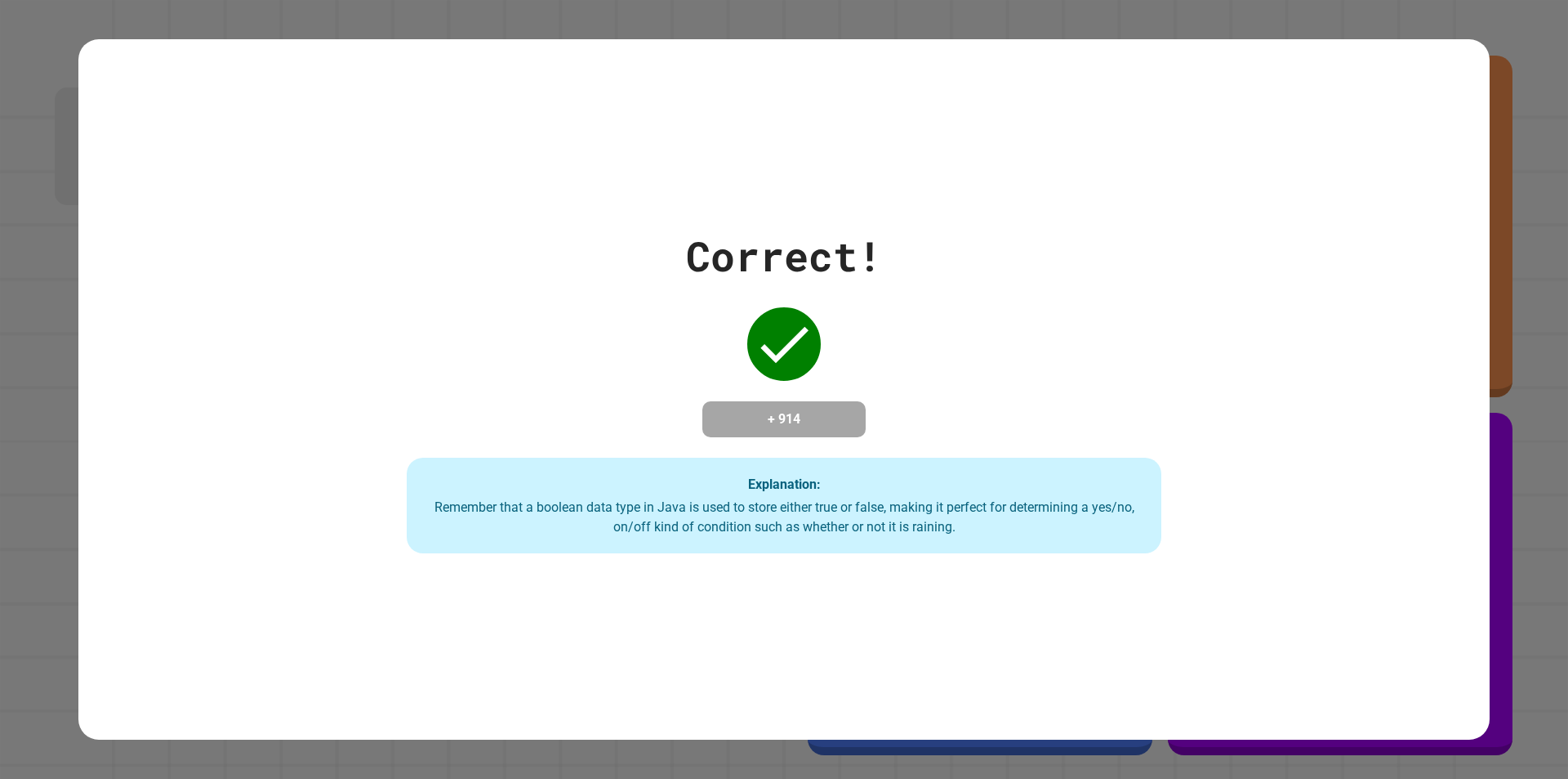
click at [853, 591] on div "Correct! + 914 Explanation: Remember that a boolean data type in Java is used t…" at bounding box center [784, 390] width 1411 height 701
click at [856, 591] on div "Correct! + 914 Explanation: Remember that a boolean data type in Java is used t…" at bounding box center [784, 390] width 1411 height 701
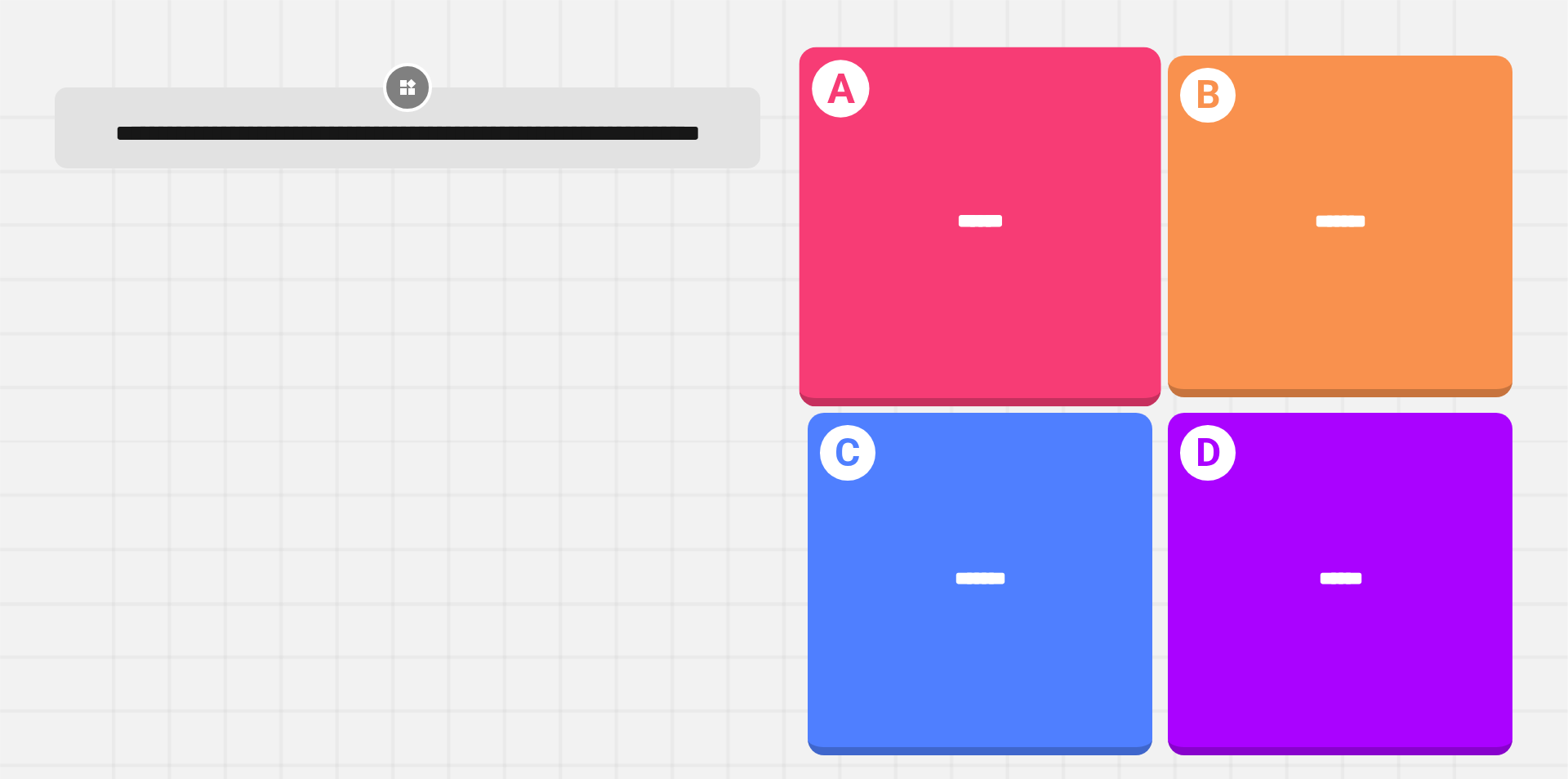
click at [1120, 215] on div "******" at bounding box center [980, 221] width 361 height 110
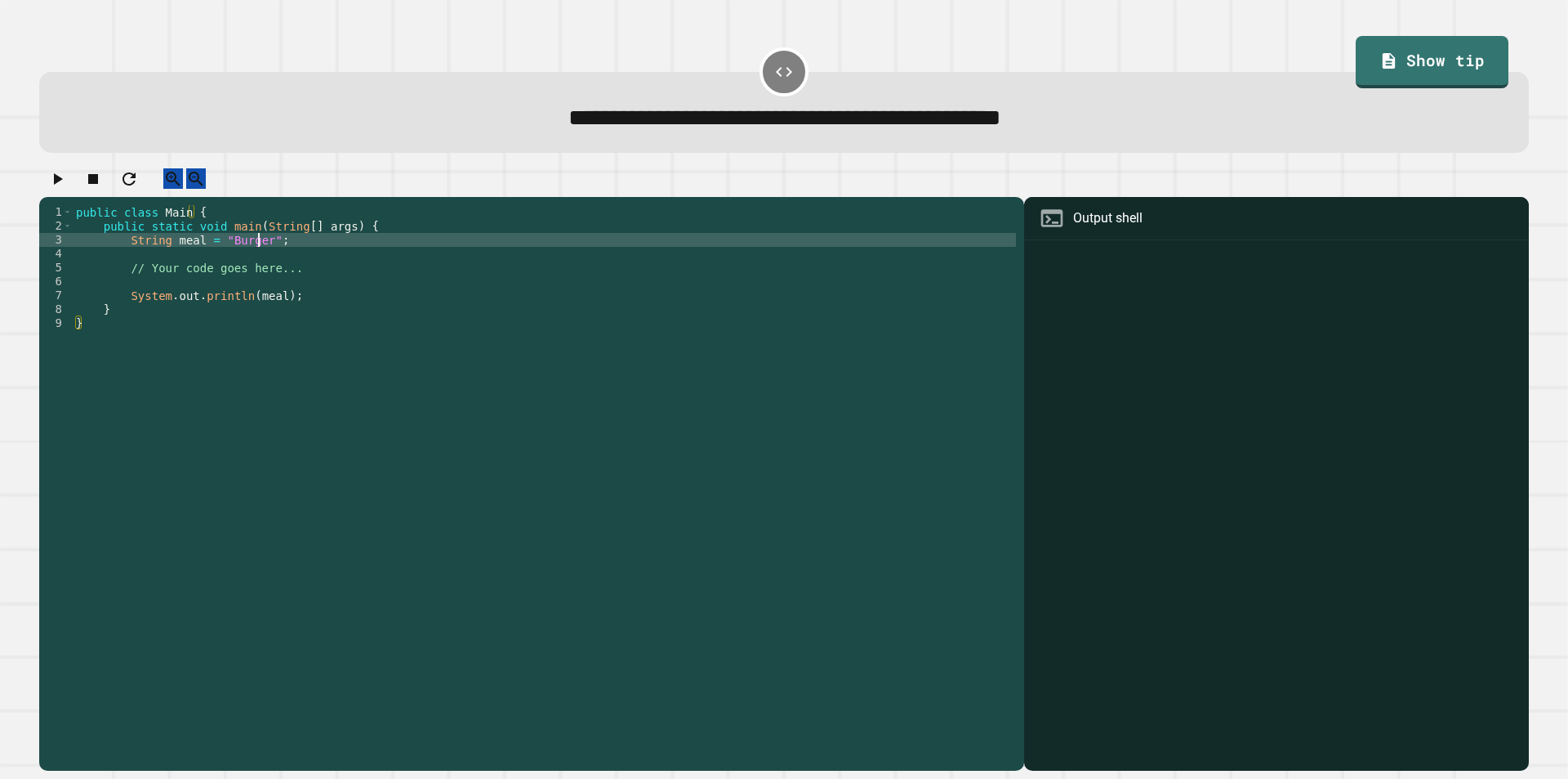
click at [261, 259] on div "public class Main { public static void main ( String [ ] args ) { String meal =…" at bounding box center [544, 469] width 943 height 528
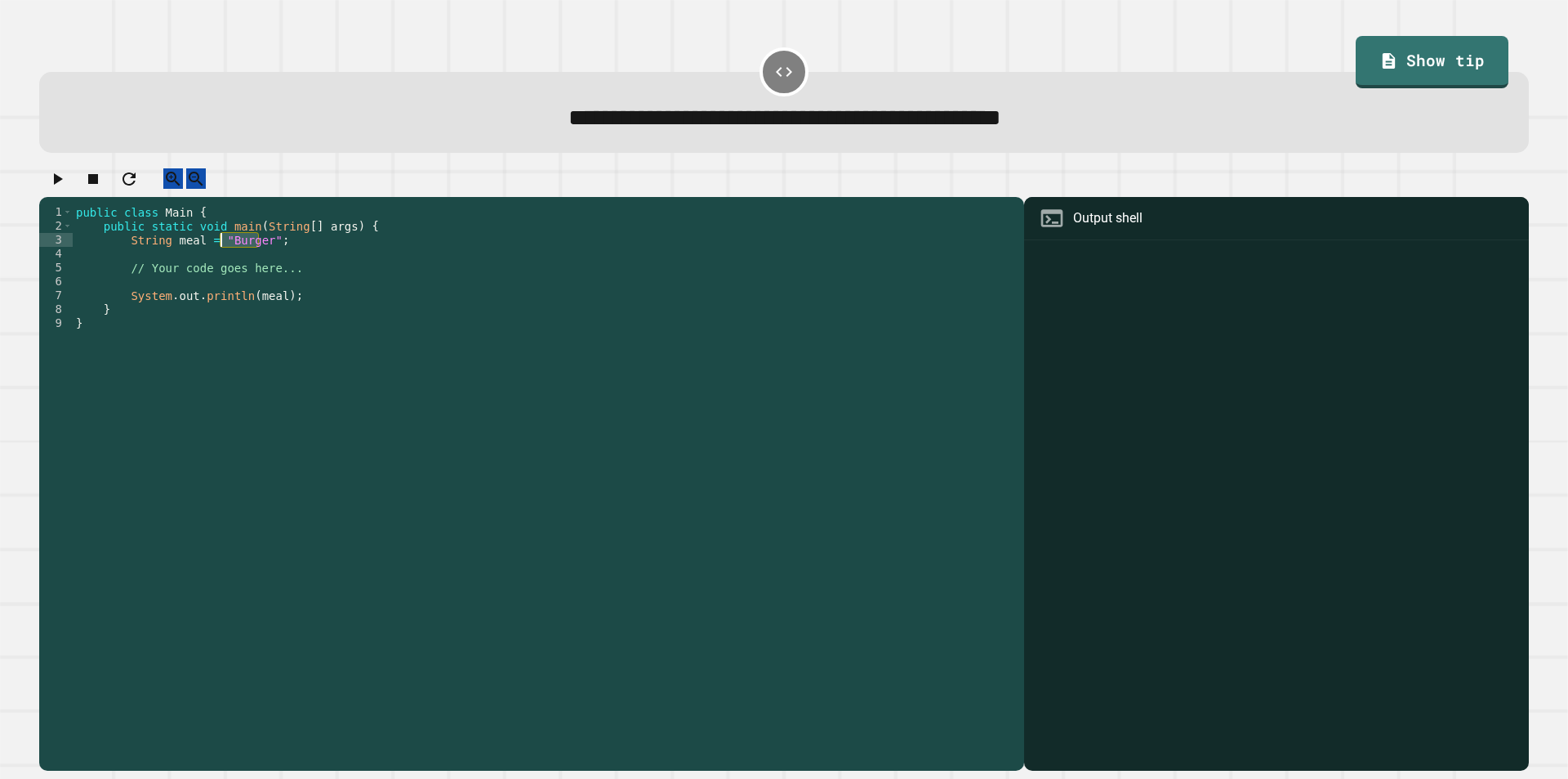
drag, startPoint x: 261, startPoint y: 259, endPoint x: 219, endPoint y: 259, distance: 42.0
click at [219, 259] on div "public class Main { public static void main ( String [ ] args ) { String meal =…" at bounding box center [544, 469] width 943 height 528
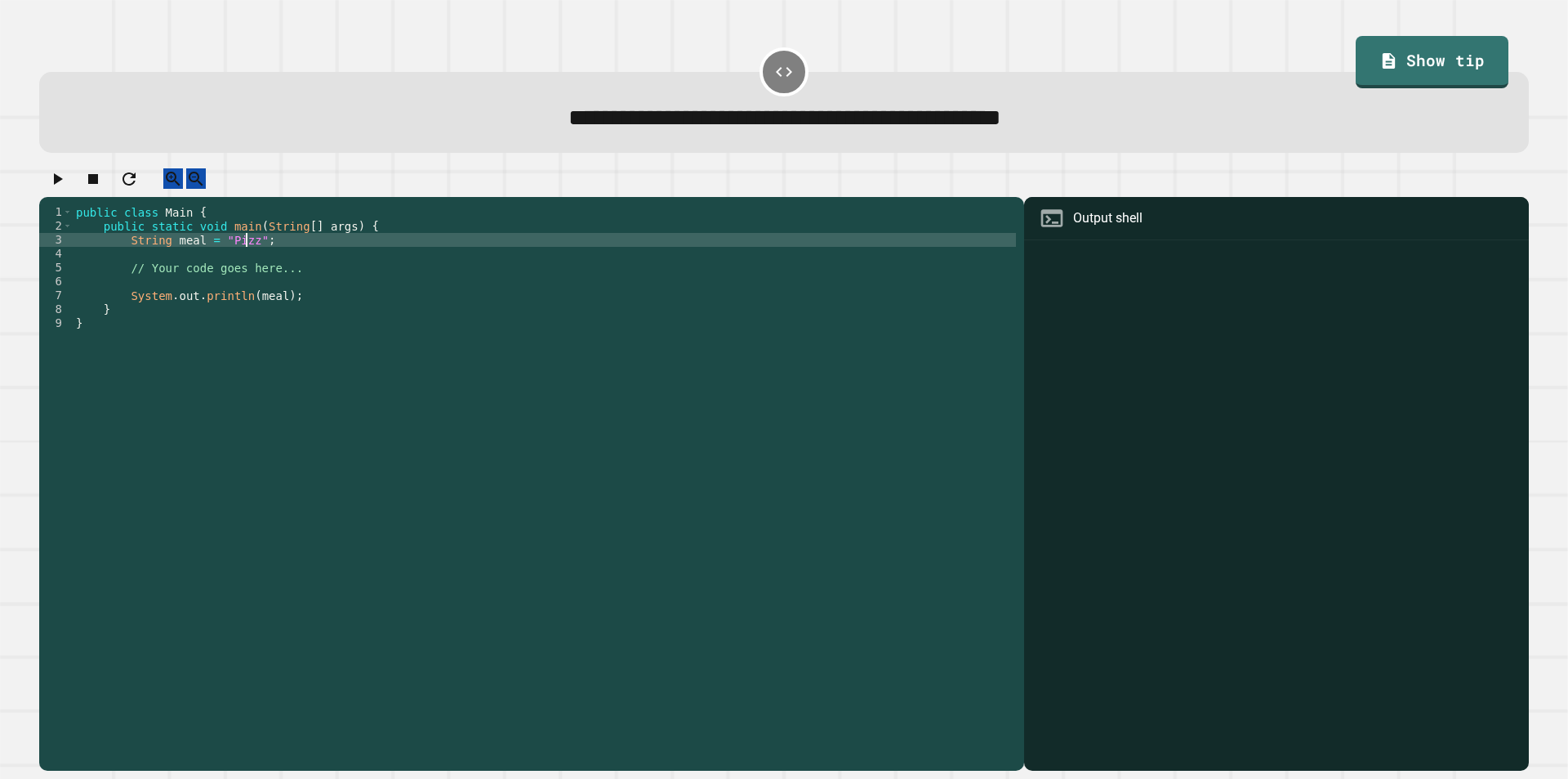
scroll to position [0, 13]
type textarea "**********"
click at [67, 188] on icon "button" at bounding box center [57, 178] width 19 height 19
